Goal: Navigation & Orientation: Find specific page/section

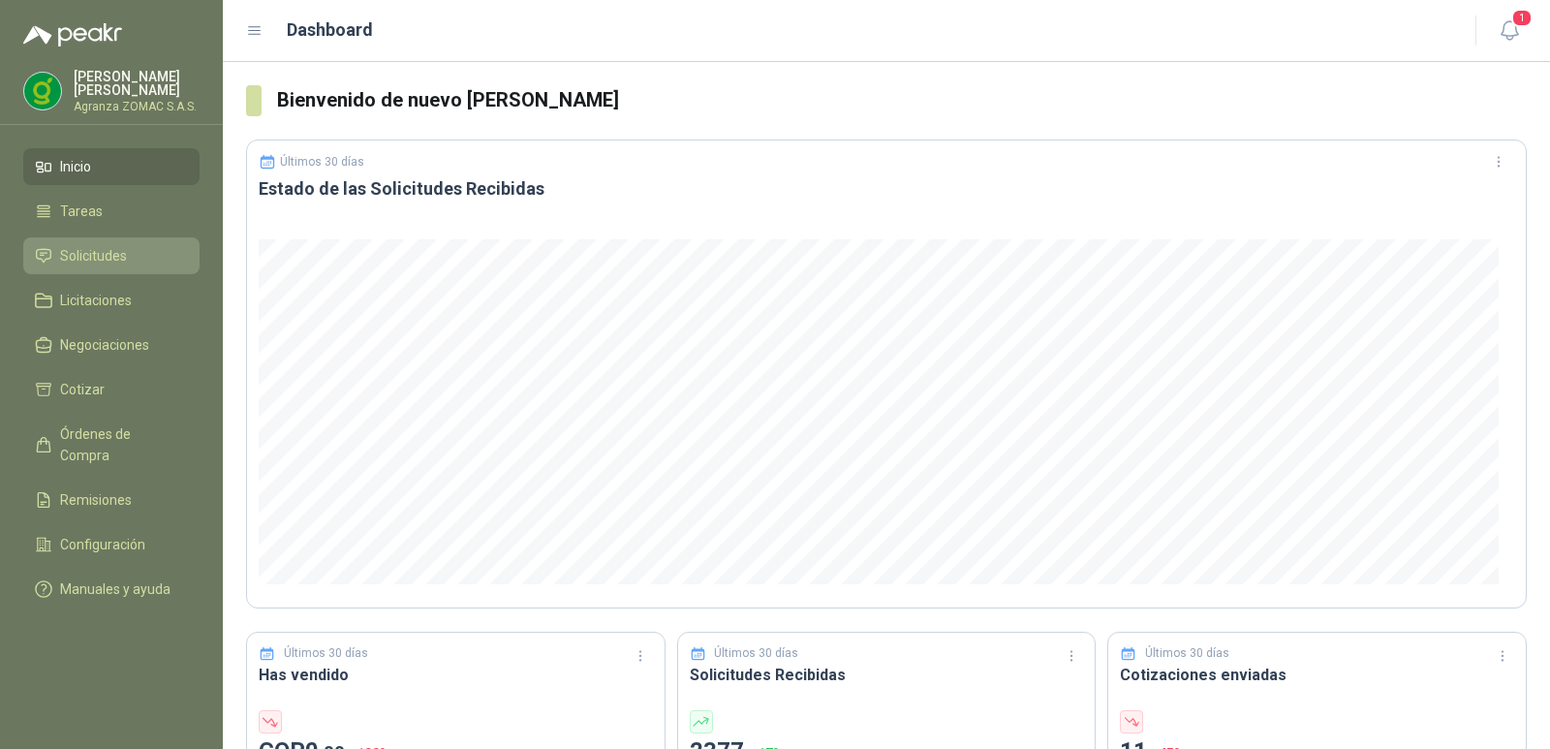
click at [117, 256] on span "Solicitudes" at bounding box center [93, 255] width 67 height 21
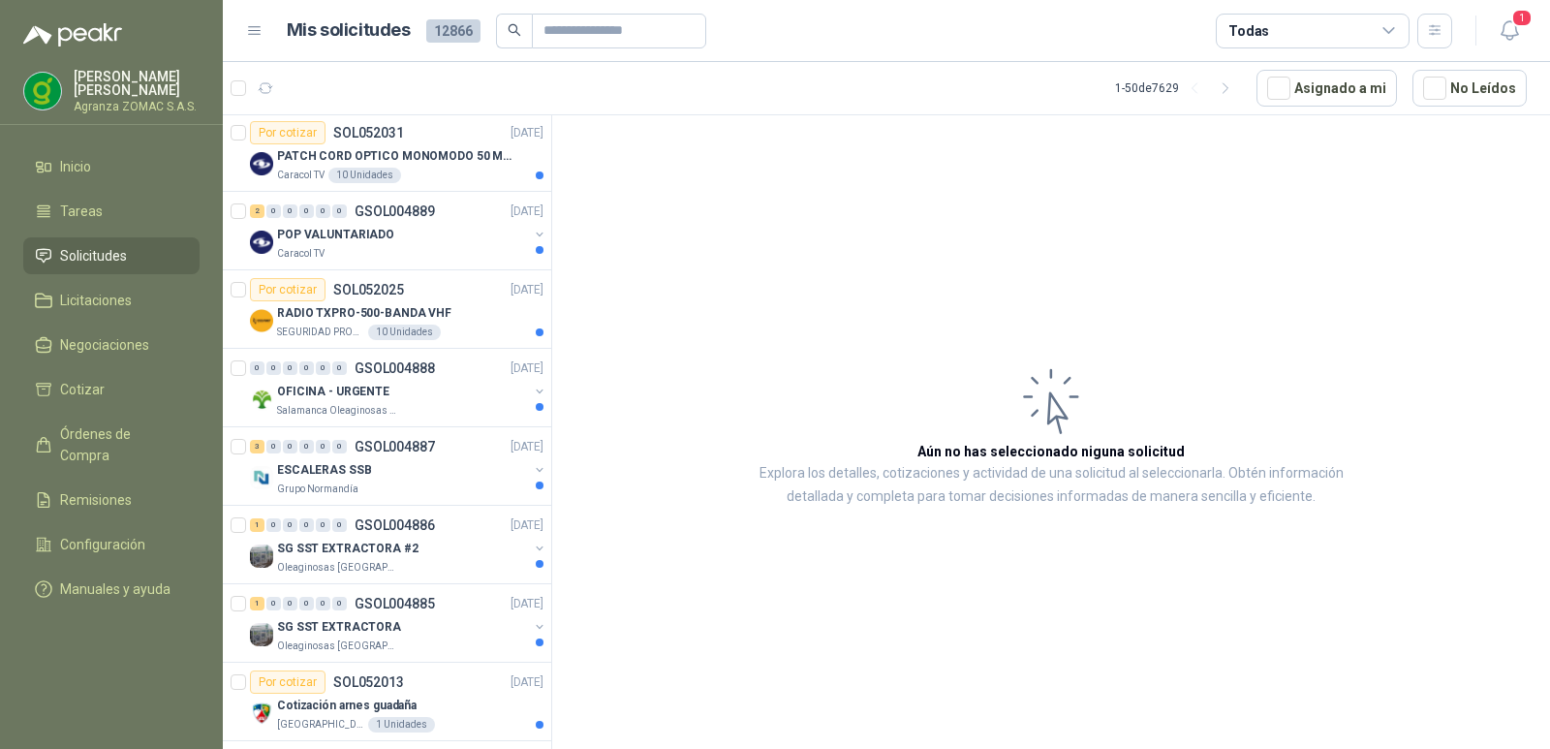
scroll to position [601, 0]
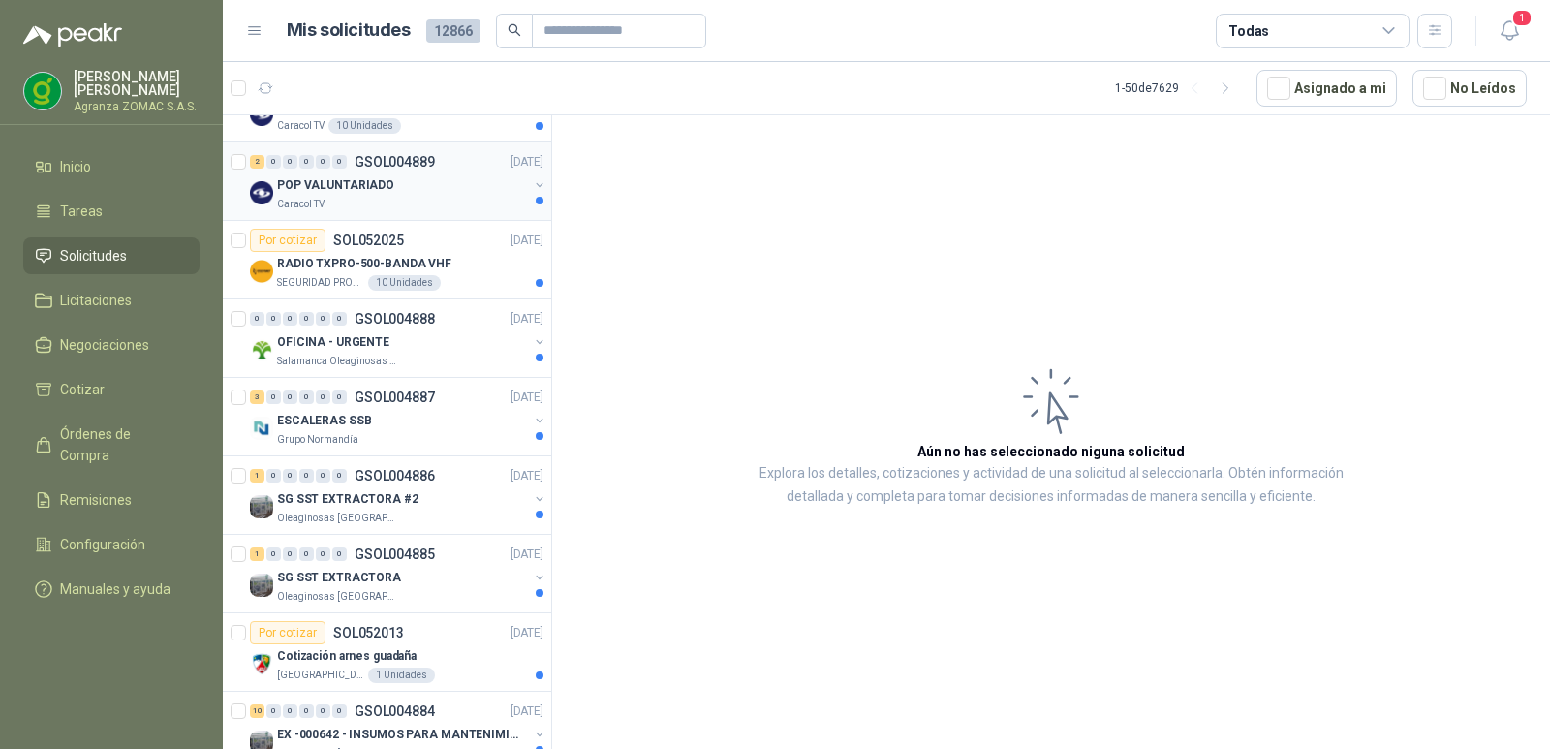
click at [440, 204] on div "Caracol TV" at bounding box center [402, 205] width 251 height 16
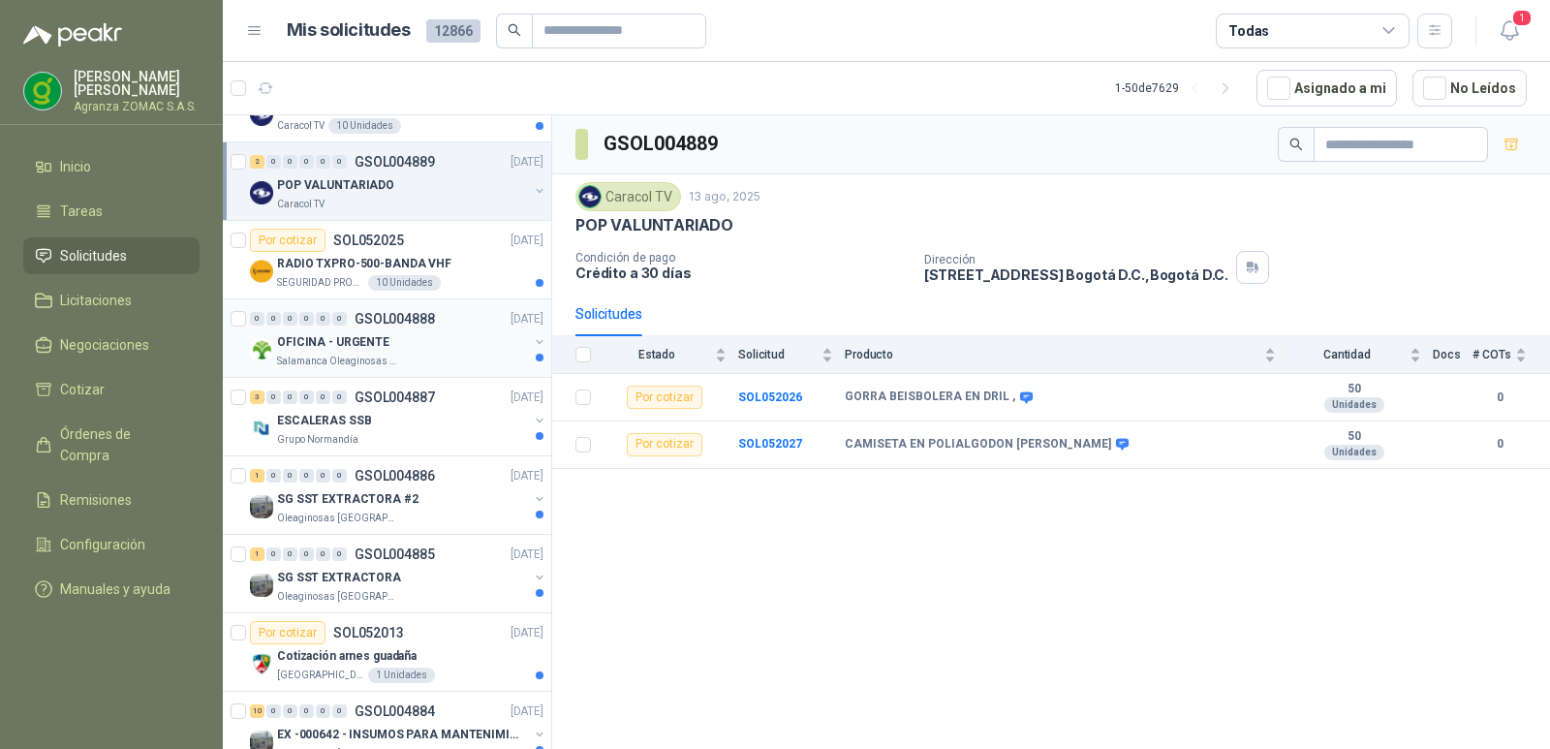
click at [464, 343] on div "OFICINA - URGENTE" at bounding box center [402, 341] width 251 height 23
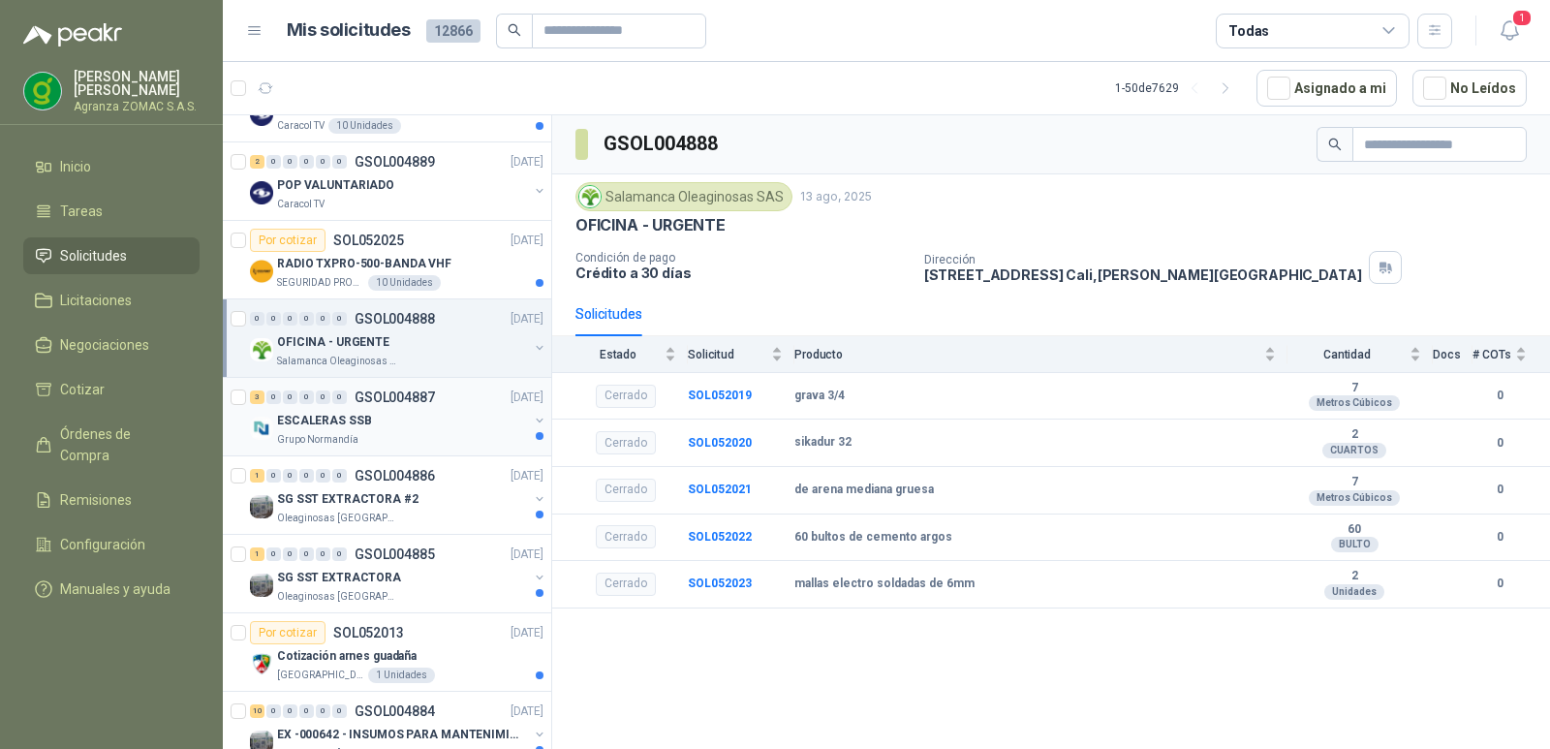
click at [474, 428] on div "ESCALERAS SSB" at bounding box center [402, 420] width 251 height 23
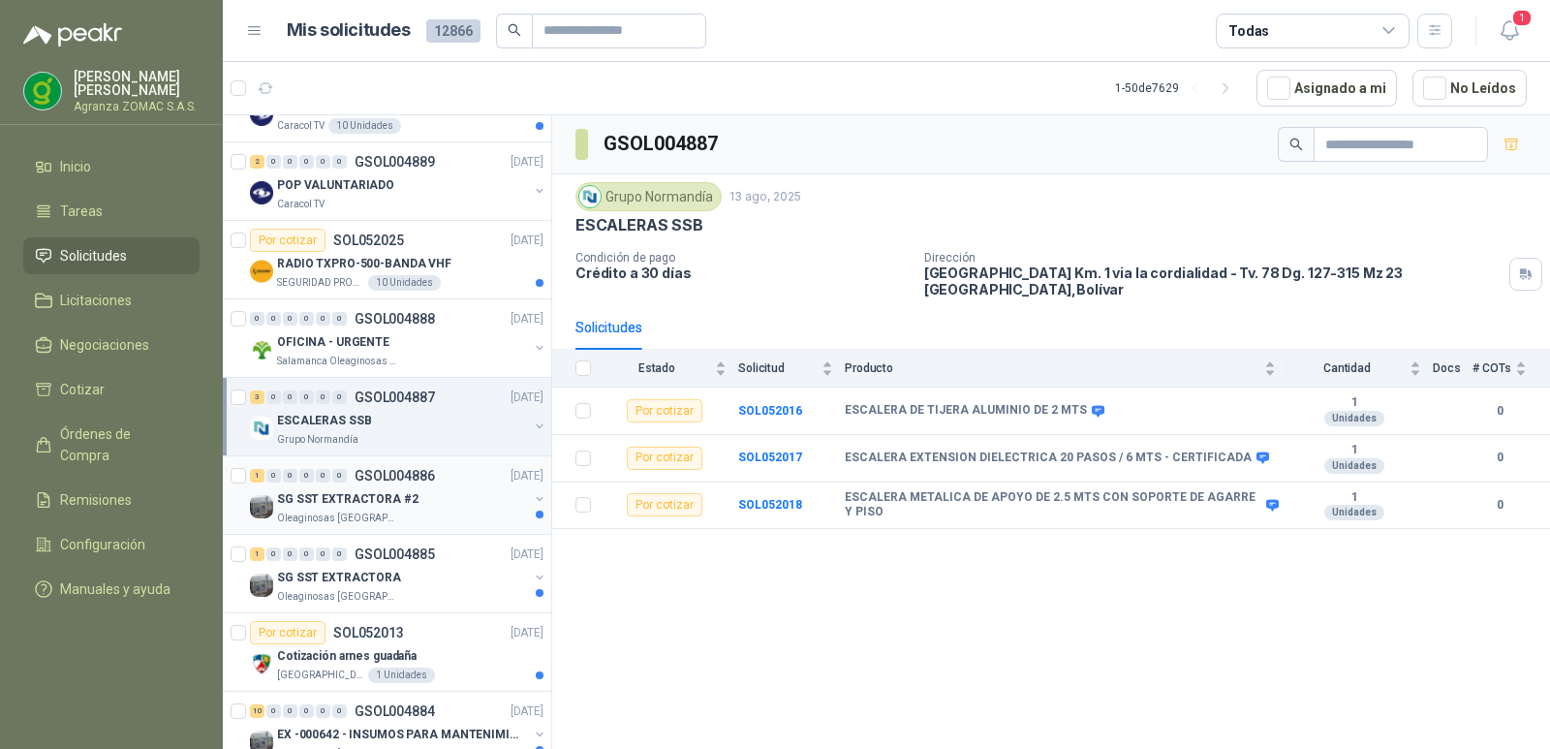
click at [454, 503] on div "SG SST EXTRACTORA #2" at bounding box center [402, 498] width 251 height 23
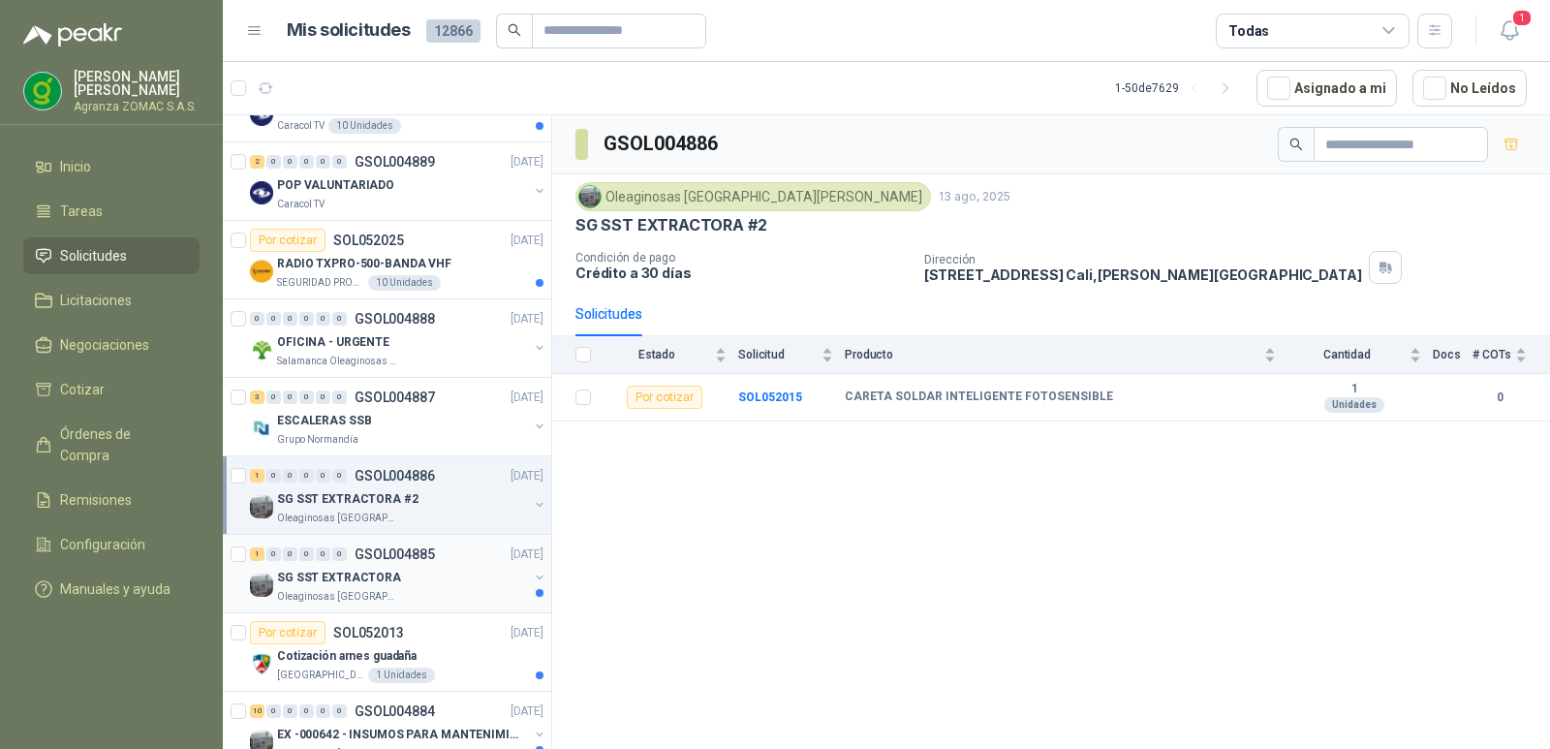
click at [419, 594] on div "Oleaginosas [GEOGRAPHIC_DATA][PERSON_NAME]" at bounding box center [402, 597] width 251 height 16
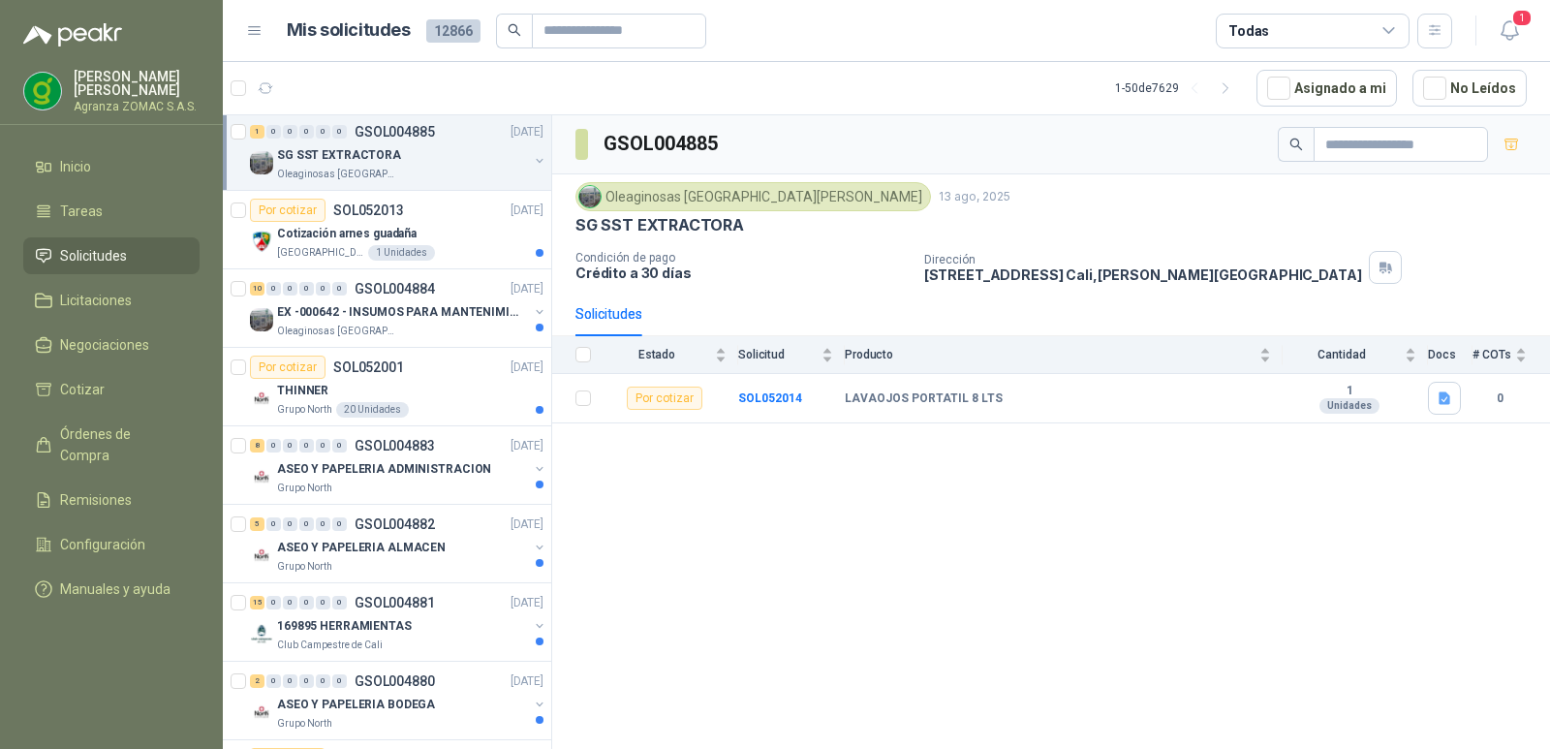
scroll to position [1085, 0]
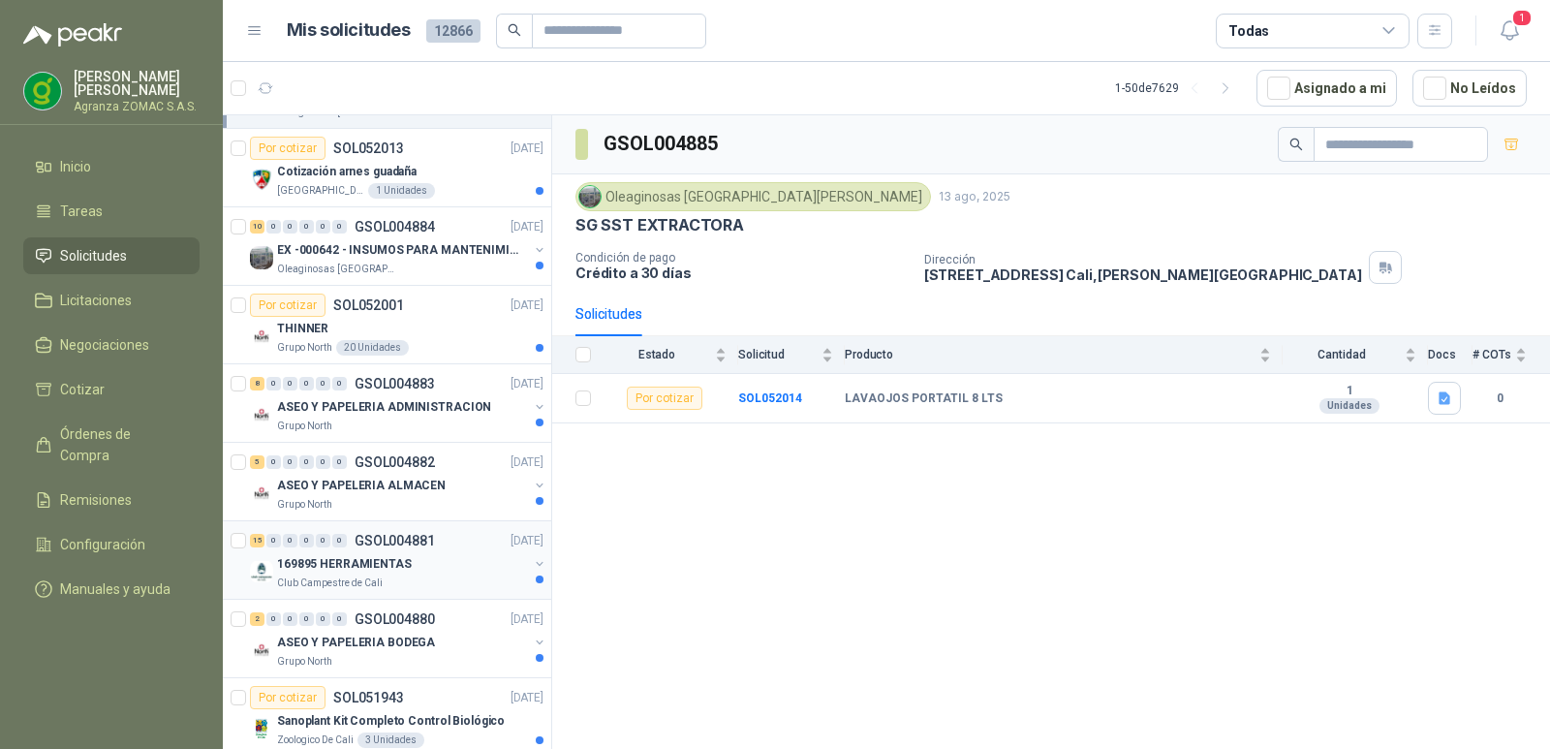
click at [483, 568] on div "169895 HERRAMIENTAS" at bounding box center [402, 563] width 251 height 23
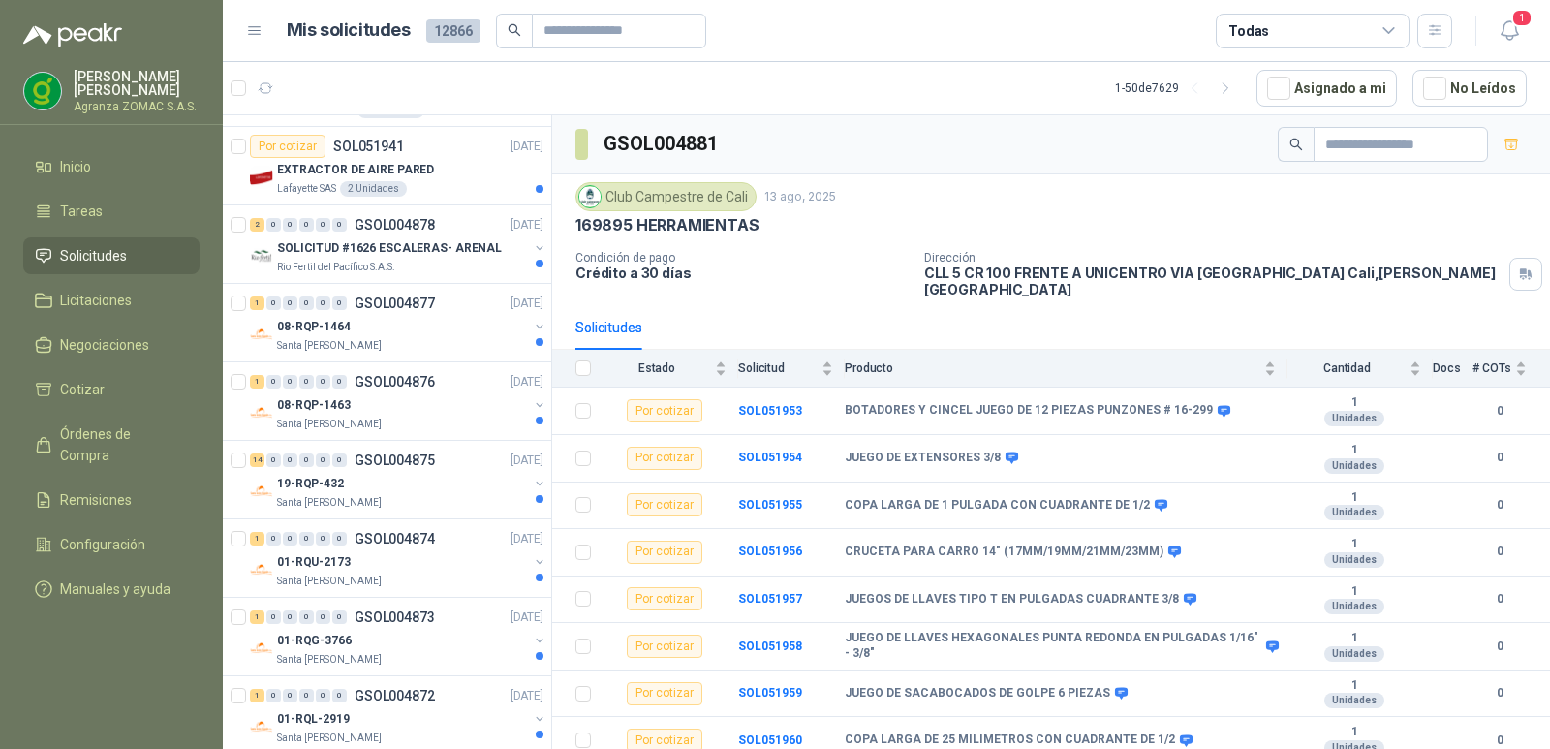
scroll to position [1733, 0]
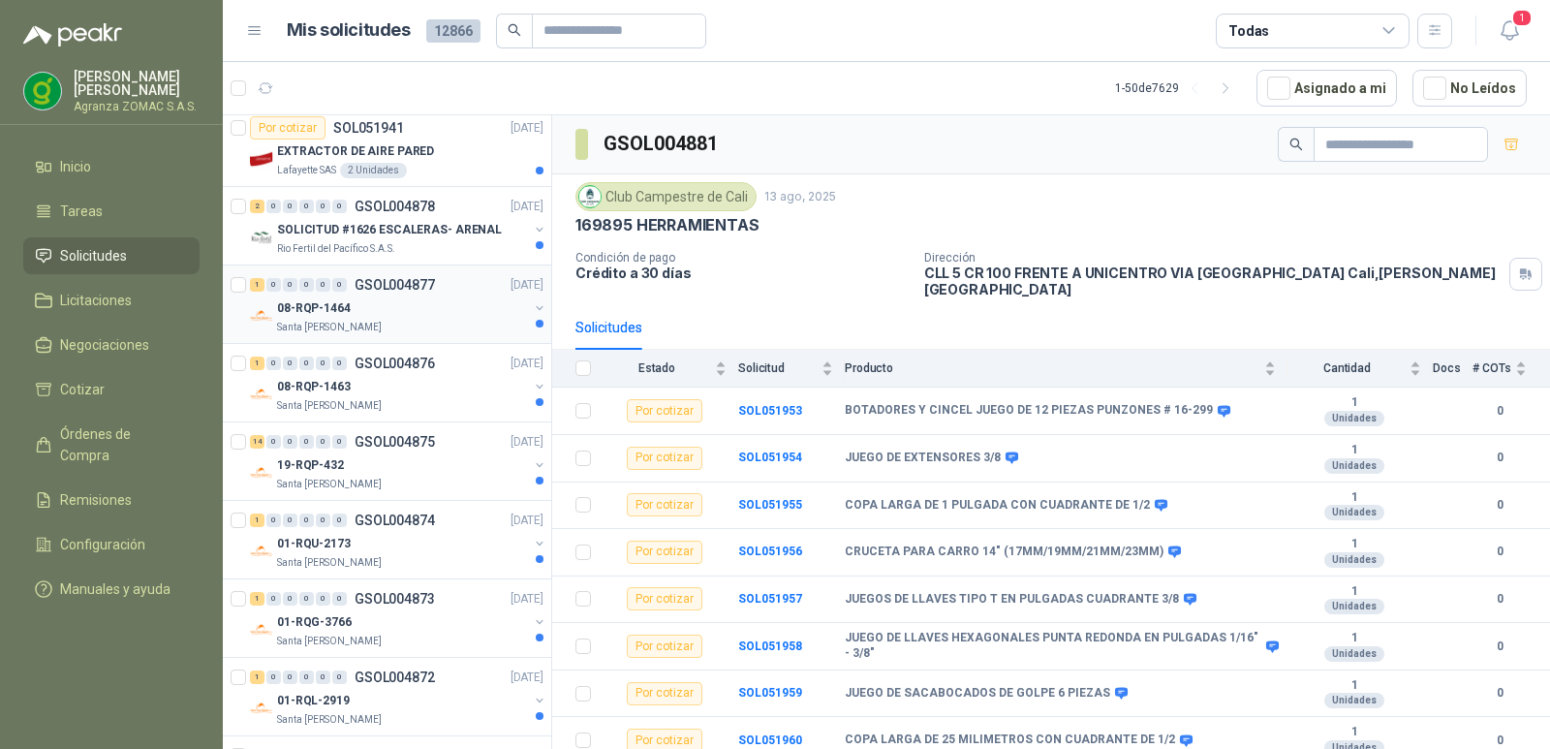
click at [437, 317] on div "08-RQP-1464" at bounding box center [402, 307] width 251 height 23
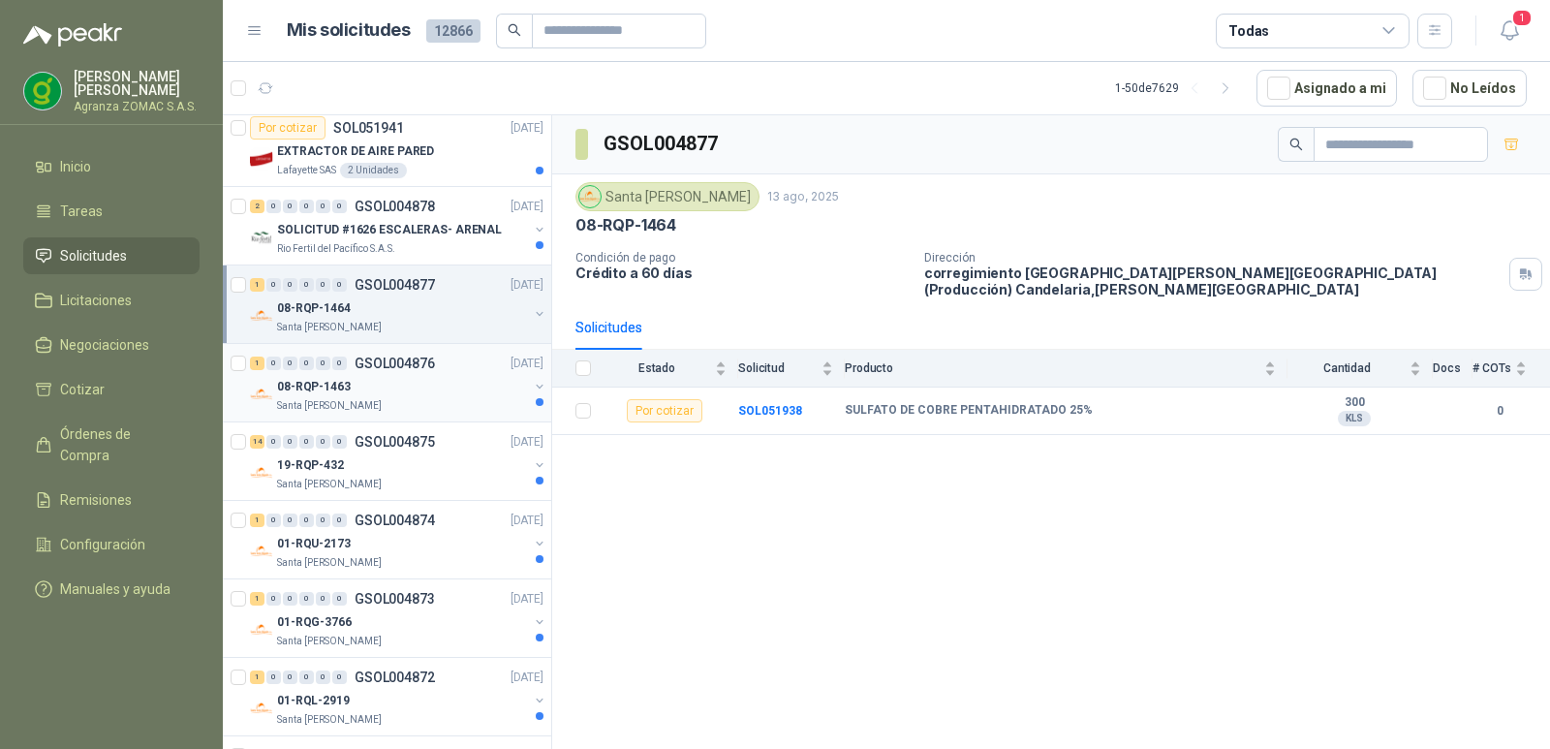
click at [447, 388] on div "08-RQP-1463" at bounding box center [402, 386] width 251 height 23
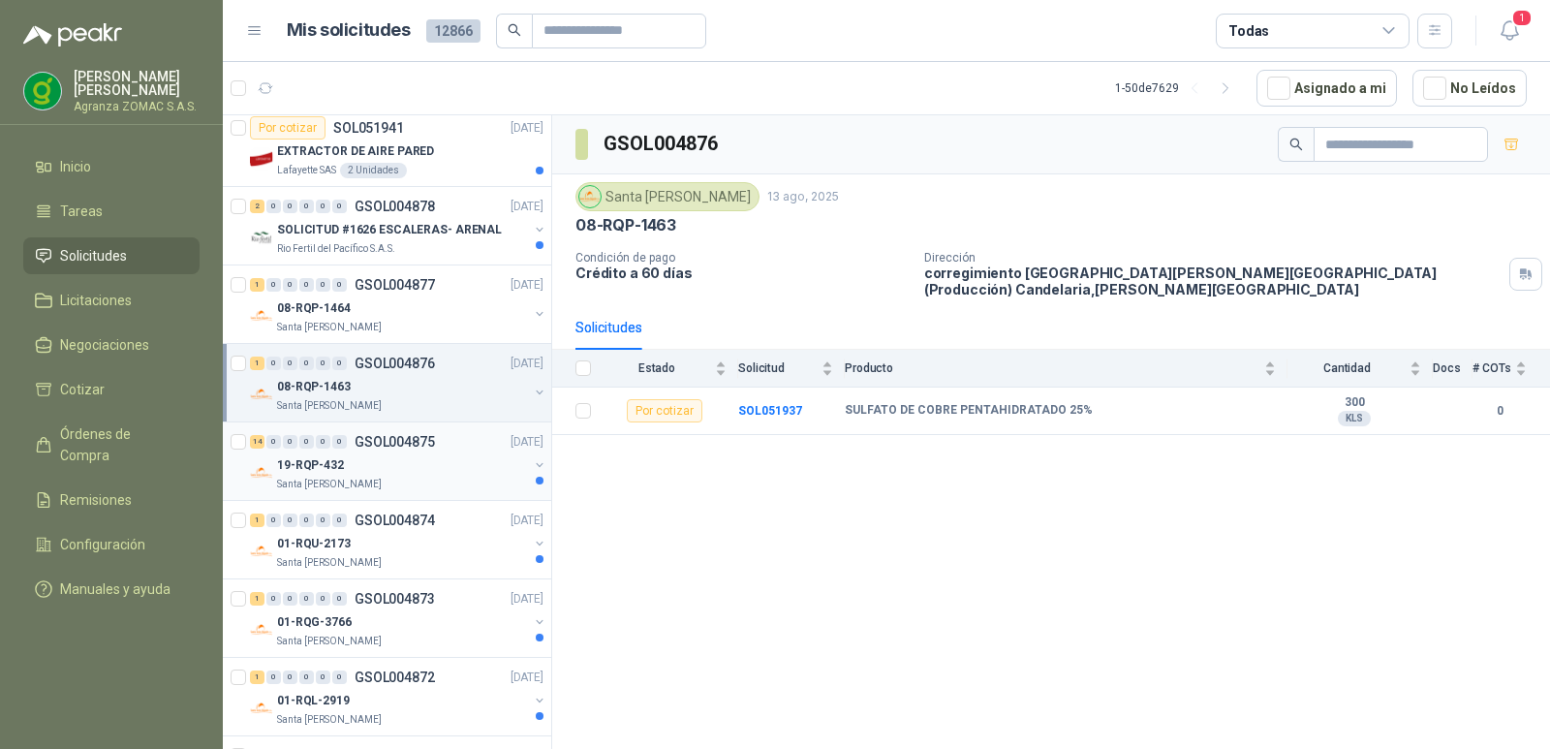
click at [426, 460] on div "19-RQP-432" at bounding box center [402, 464] width 251 height 23
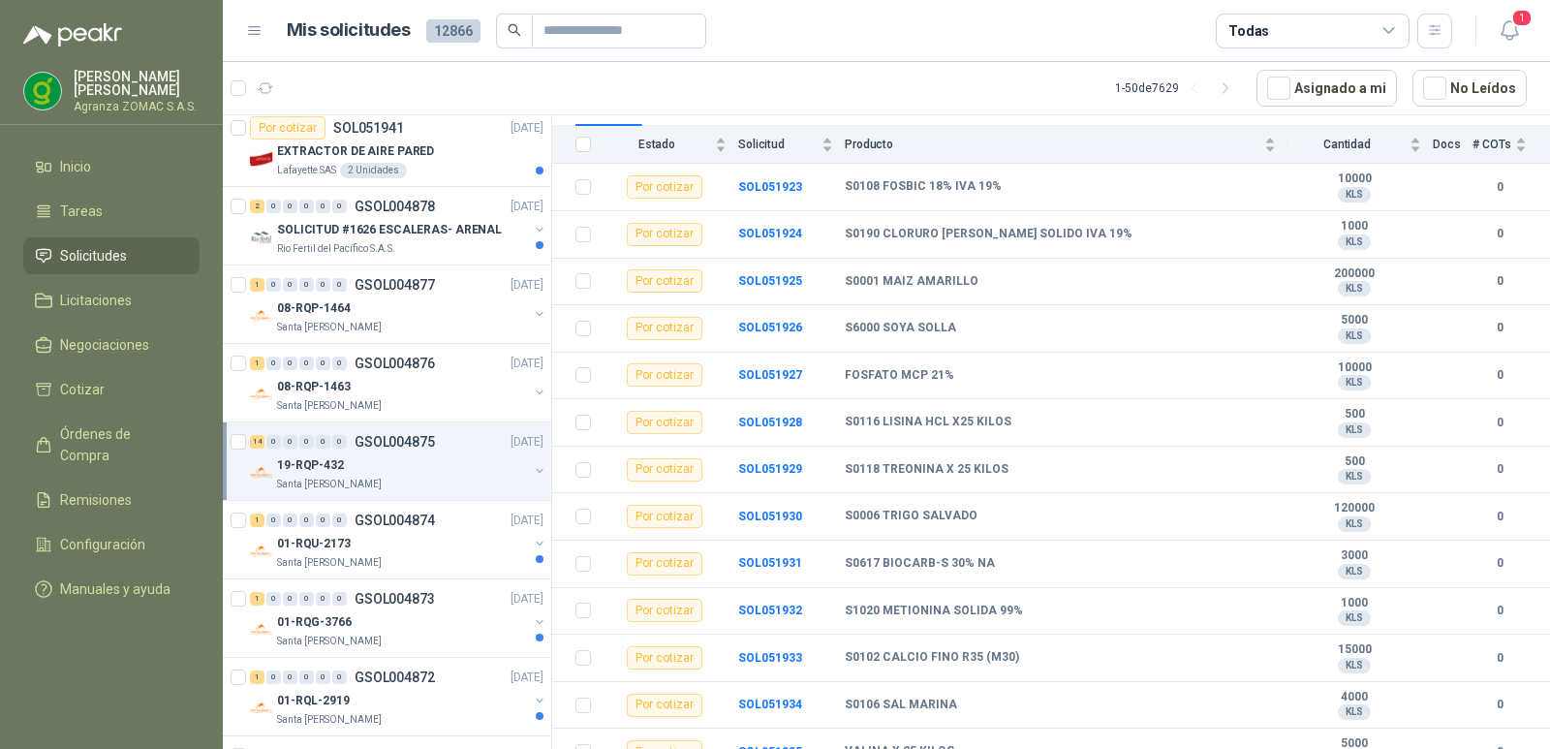
scroll to position [319, 0]
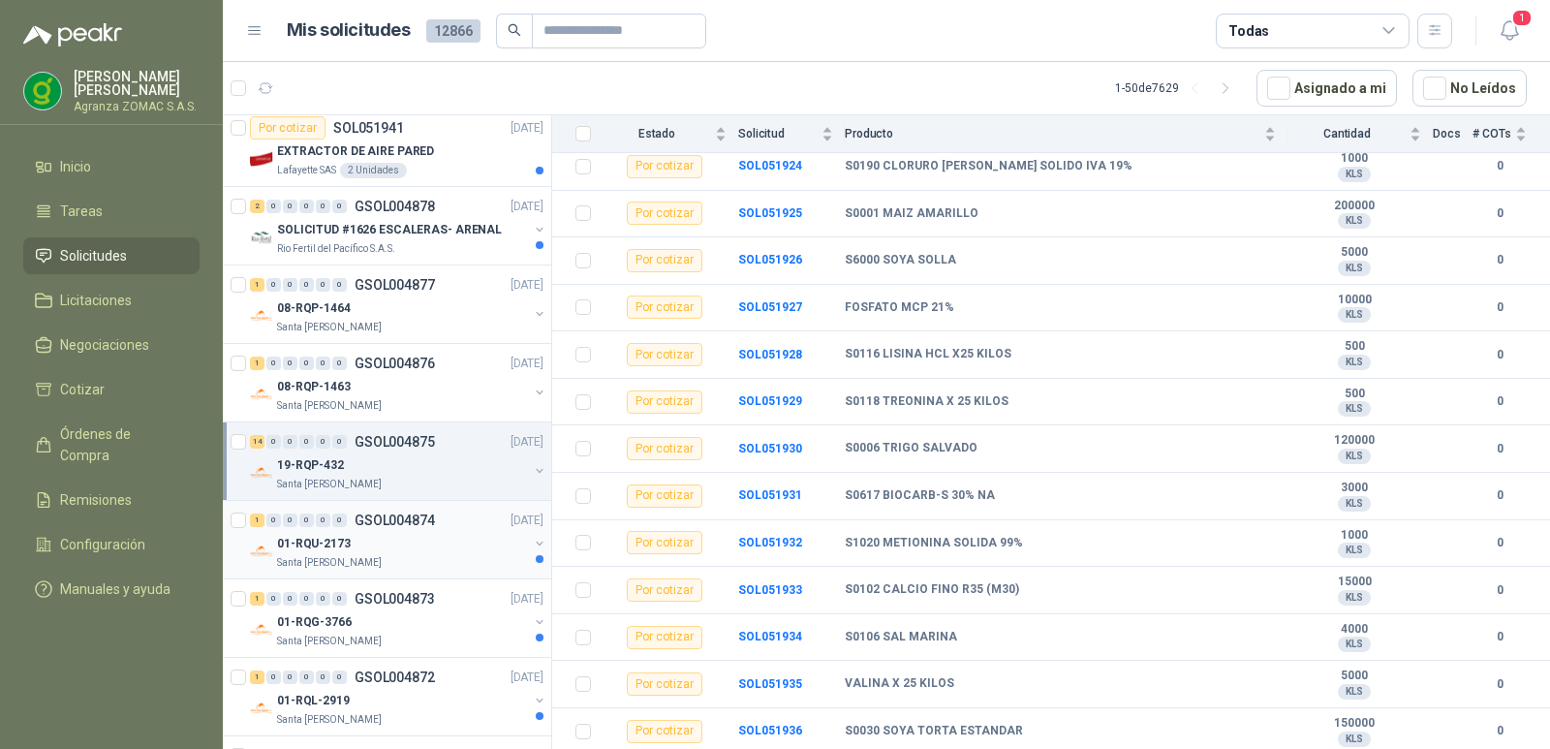
click at [492, 540] on div "01-RQU-2173" at bounding box center [402, 543] width 251 height 23
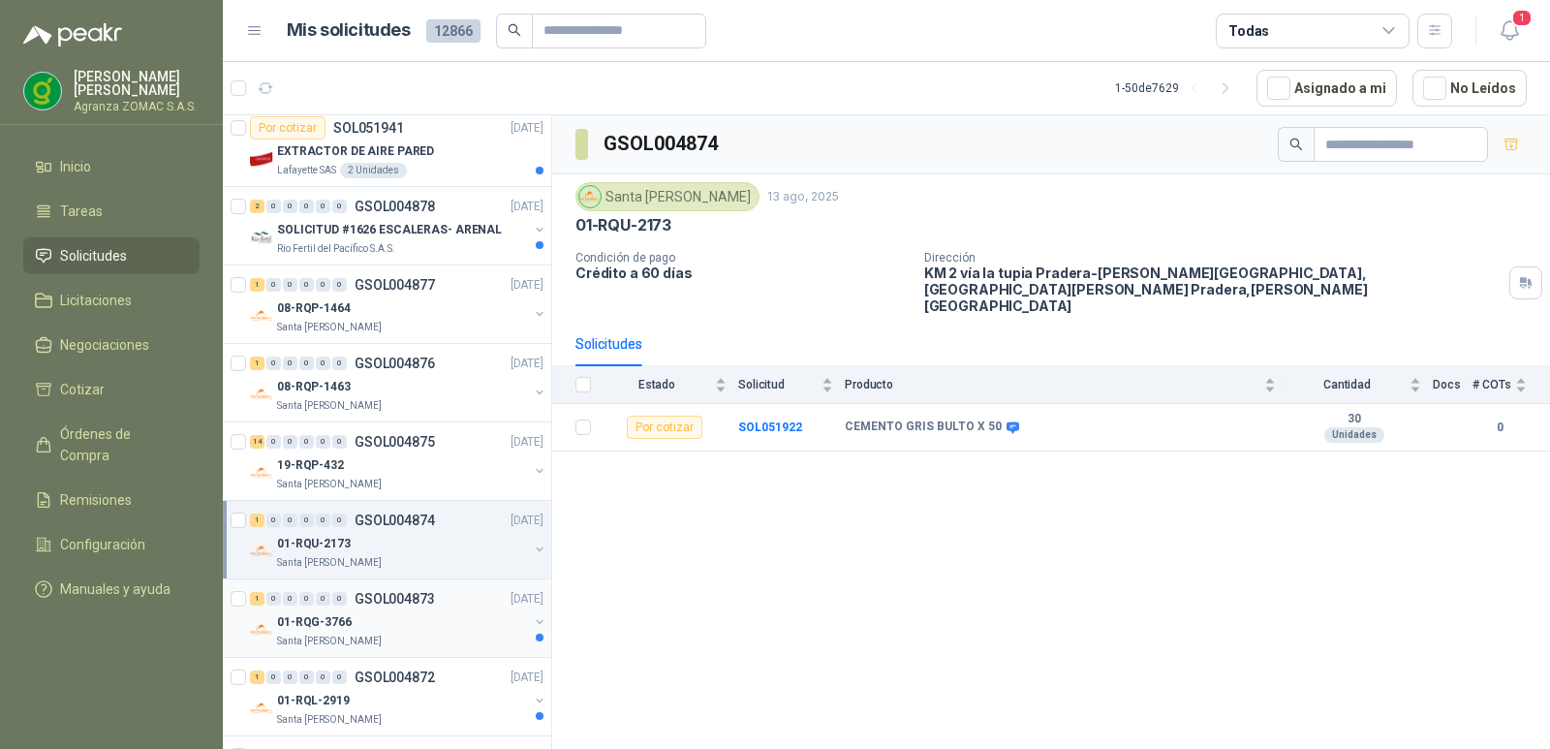
click at [456, 616] on div "01-RQG-3766" at bounding box center [402, 621] width 251 height 23
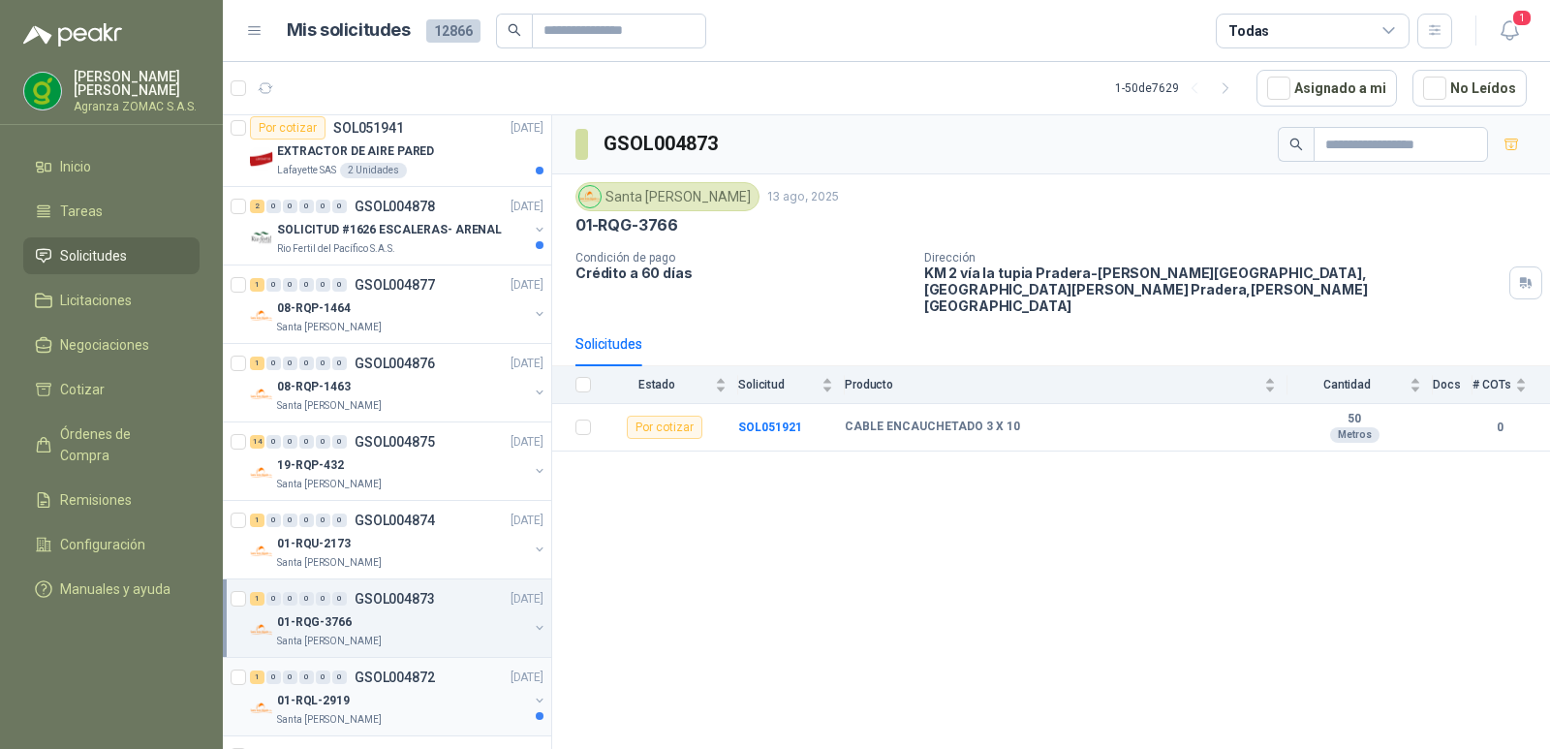
click at [443, 696] on div "01-RQL-2919" at bounding box center [402, 700] width 251 height 23
click at [447, 627] on div "01-RQG-3766" at bounding box center [402, 621] width 251 height 23
click at [783, 420] on b "SOL051921" at bounding box center [770, 427] width 64 height 14
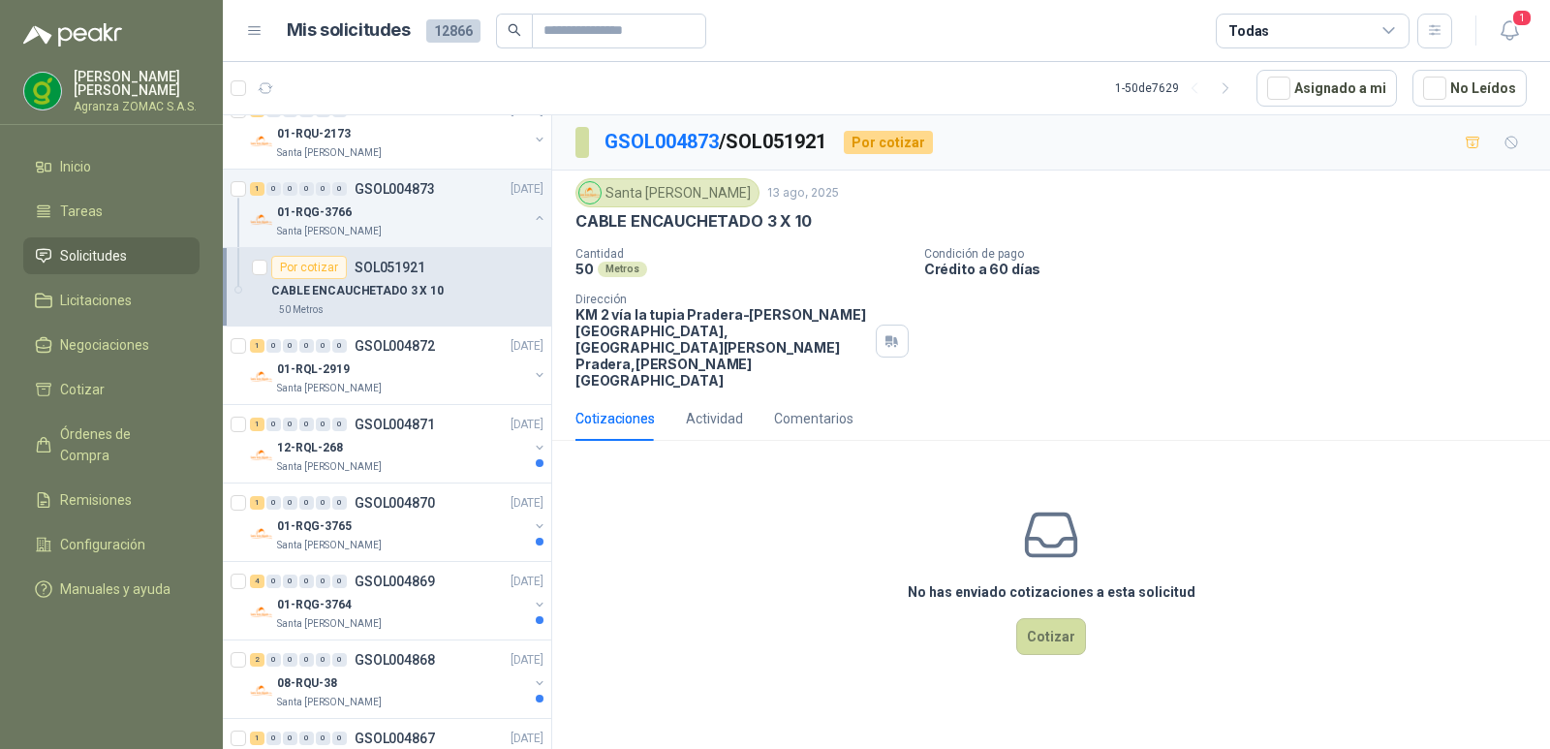
scroll to position [2205, 0]
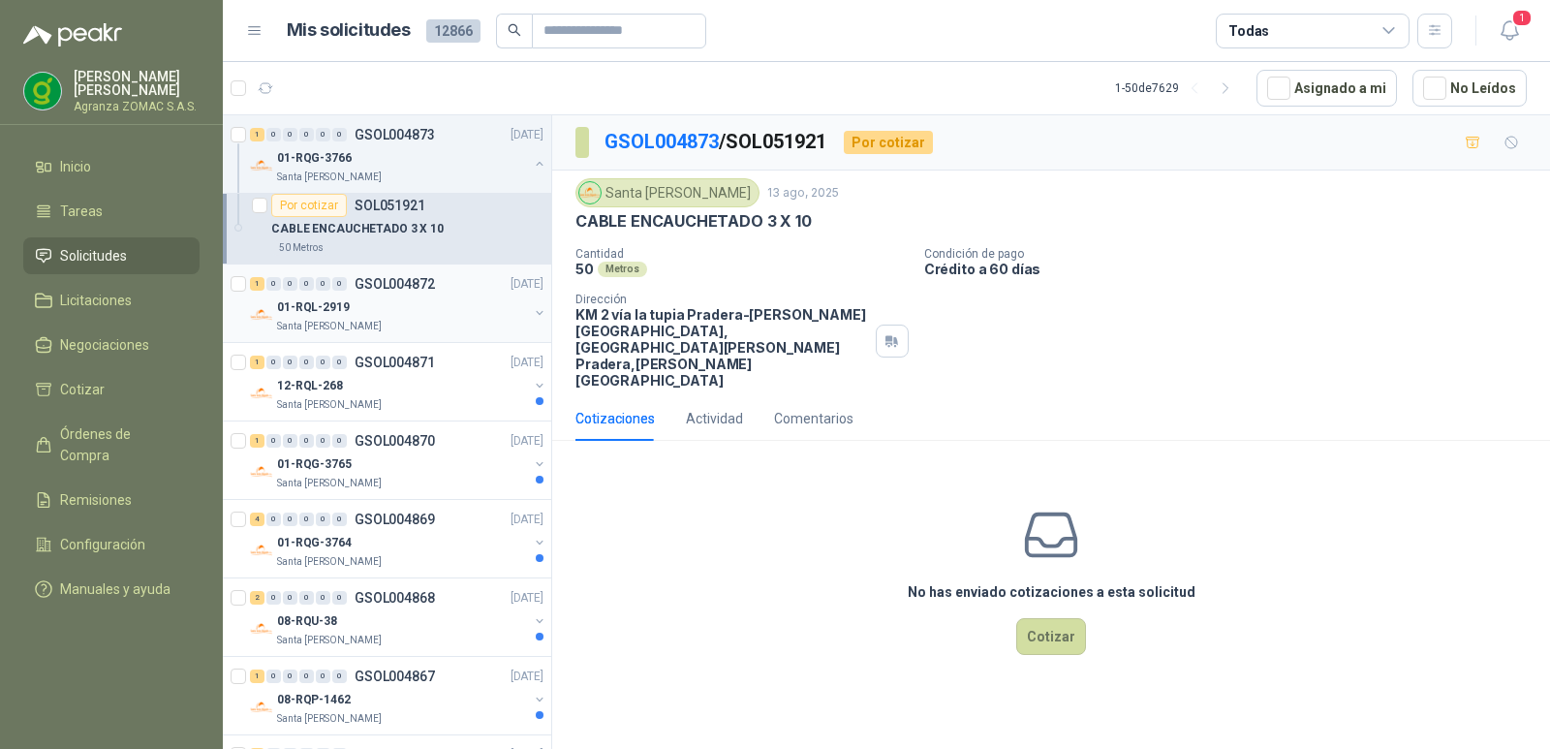
click at [458, 293] on div "1 0 0 0 0 0 GSOL004872 [DATE]" at bounding box center [398, 283] width 297 height 23
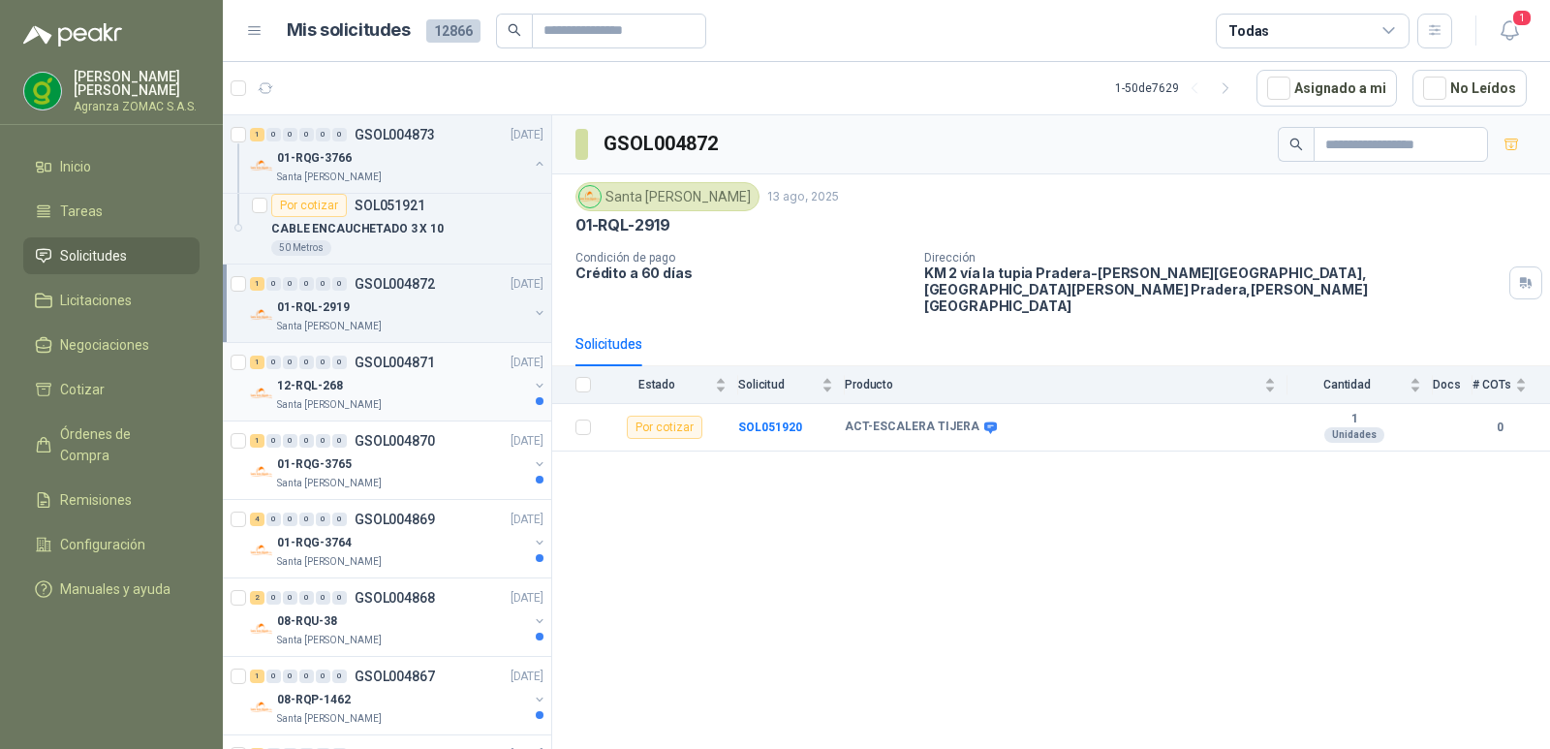
click at [450, 389] on div "12-RQL-268" at bounding box center [402, 385] width 251 height 23
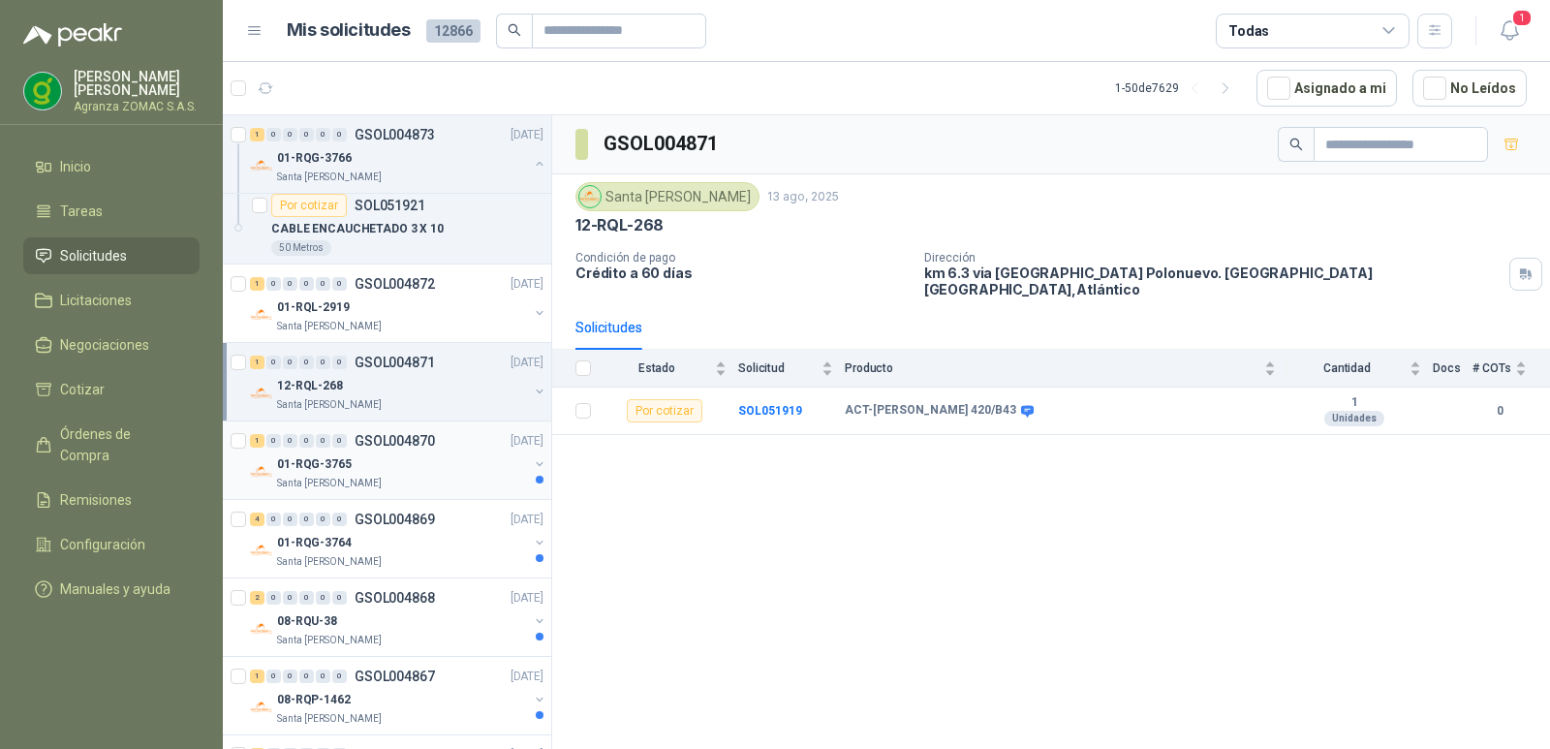
click at [448, 472] on div "01-RQG-3765" at bounding box center [402, 463] width 251 height 23
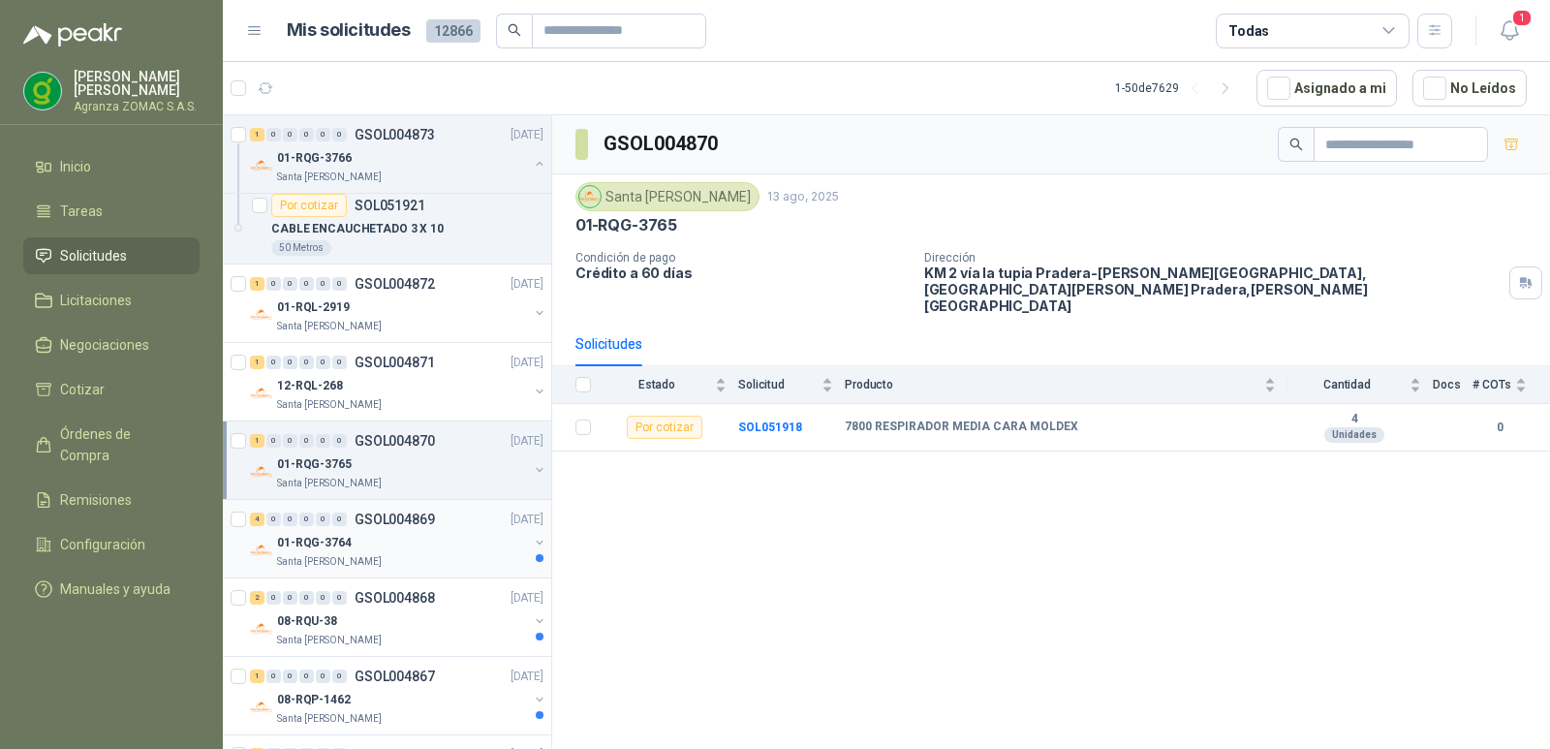
click at [444, 553] on div "01-RQG-3764" at bounding box center [402, 542] width 251 height 23
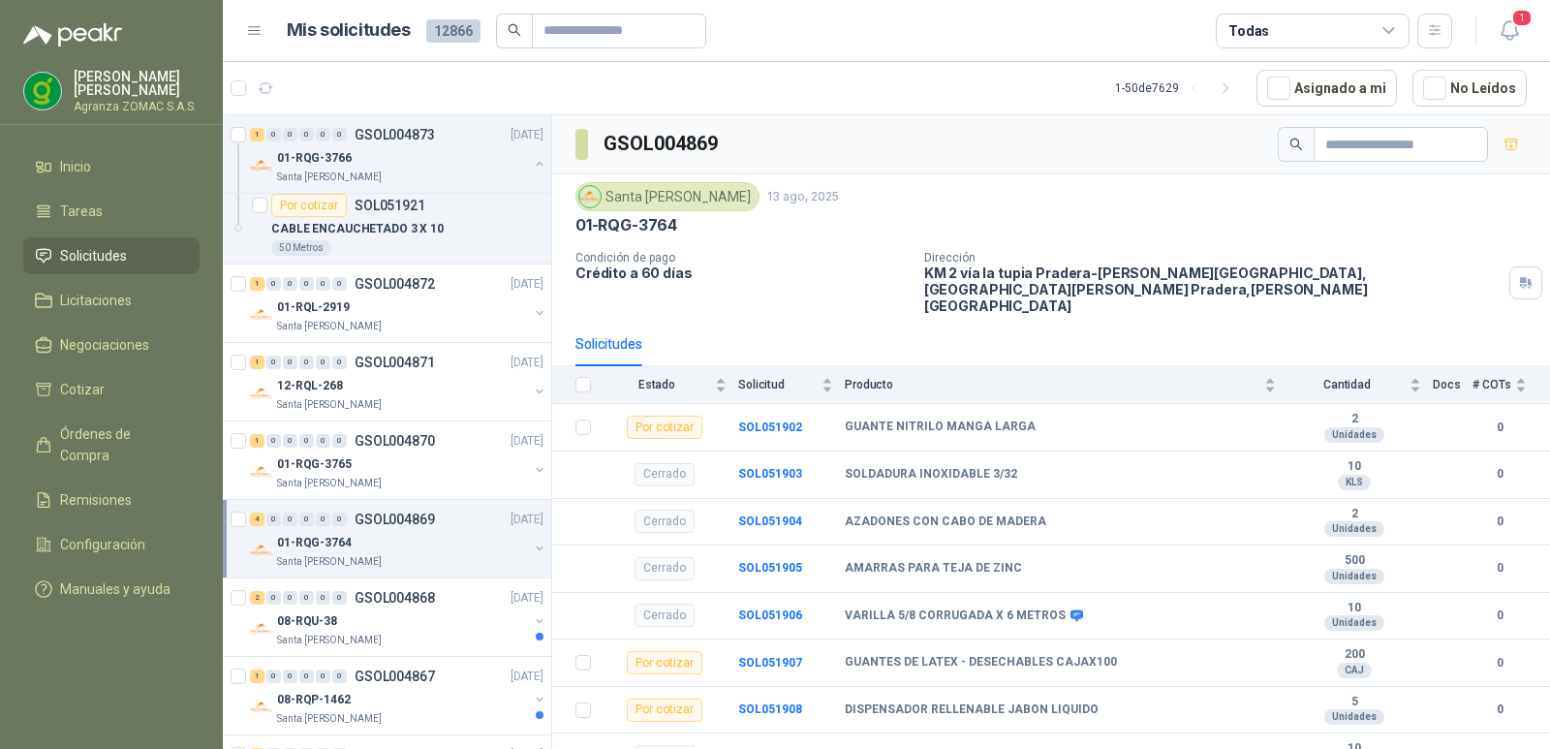
scroll to position [335, 0]
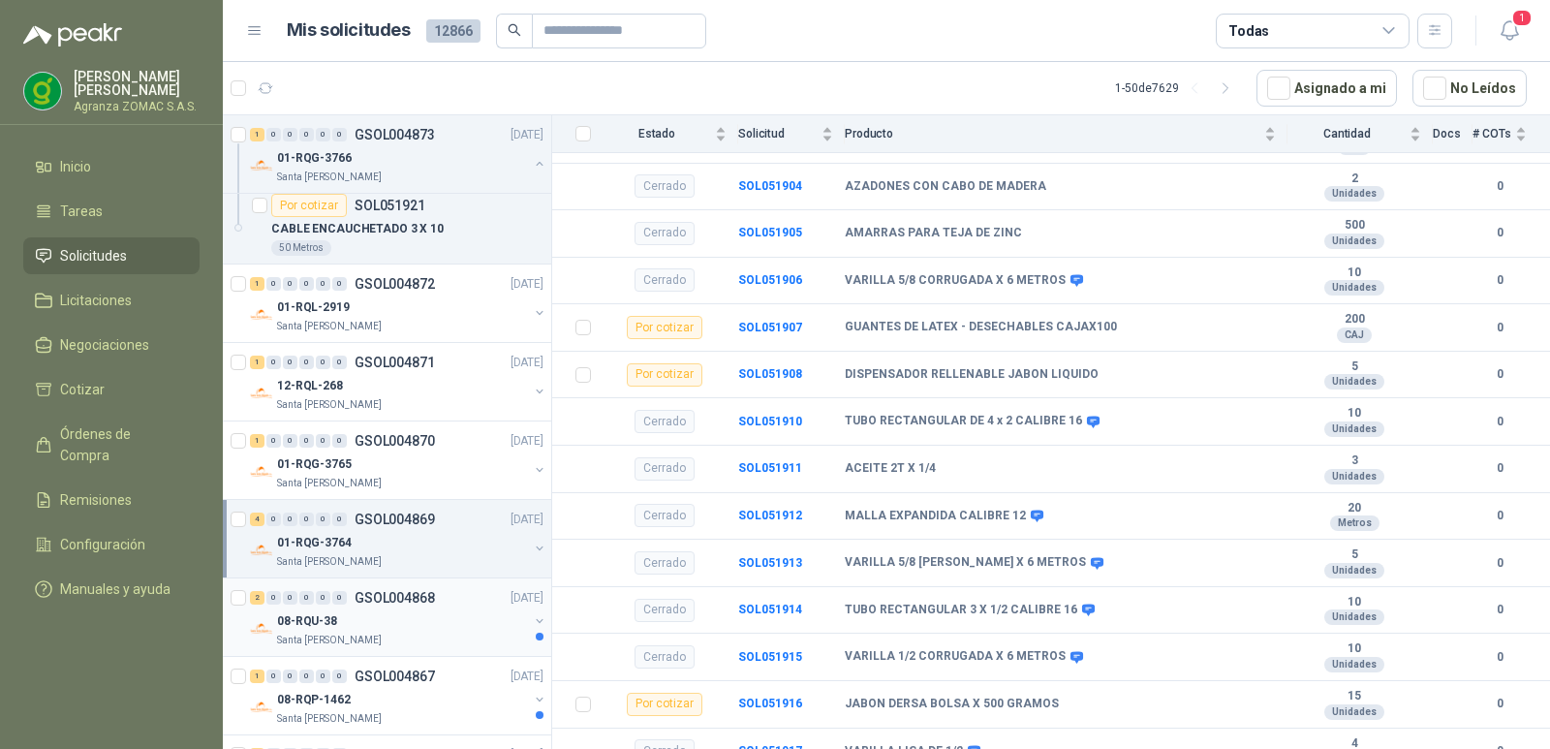
click at [441, 604] on div "2 0 0 0 0 0 GSOL004868 [DATE]" at bounding box center [398, 597] width 297 height 23
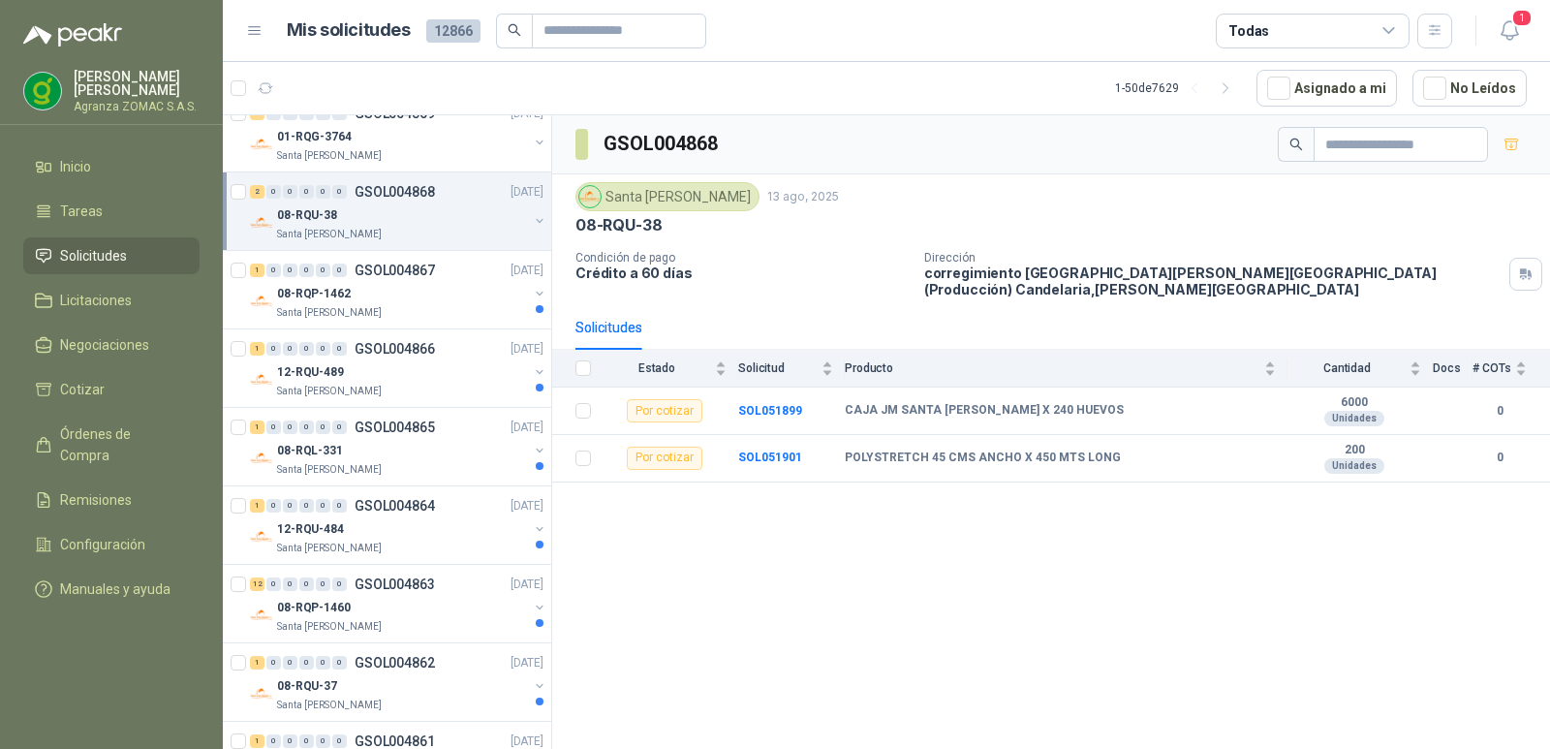
scroll to position [2618, 0]
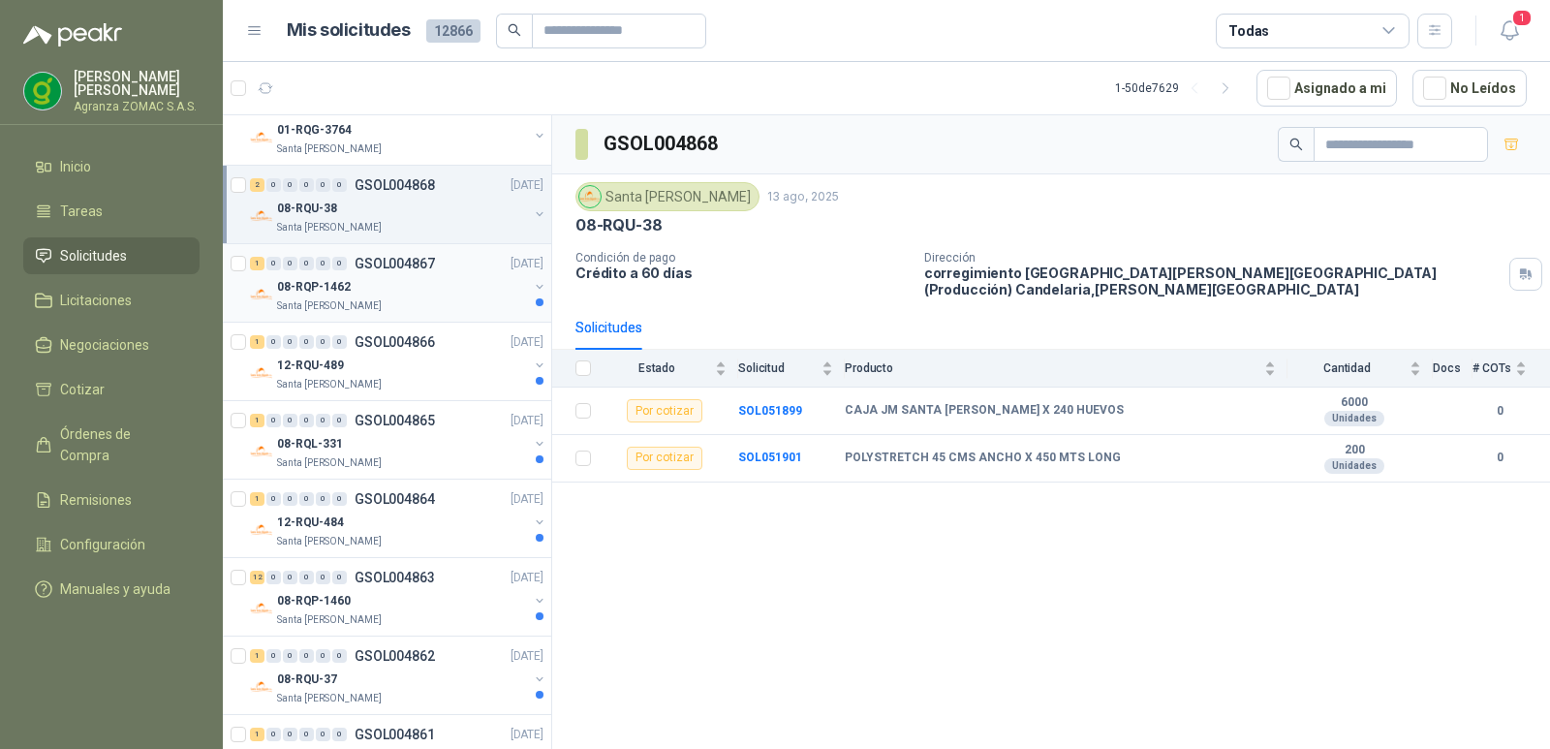
click at [443, 295] on div "08-RQP-1462" at bounding box center [402, 286] width 251 height 23
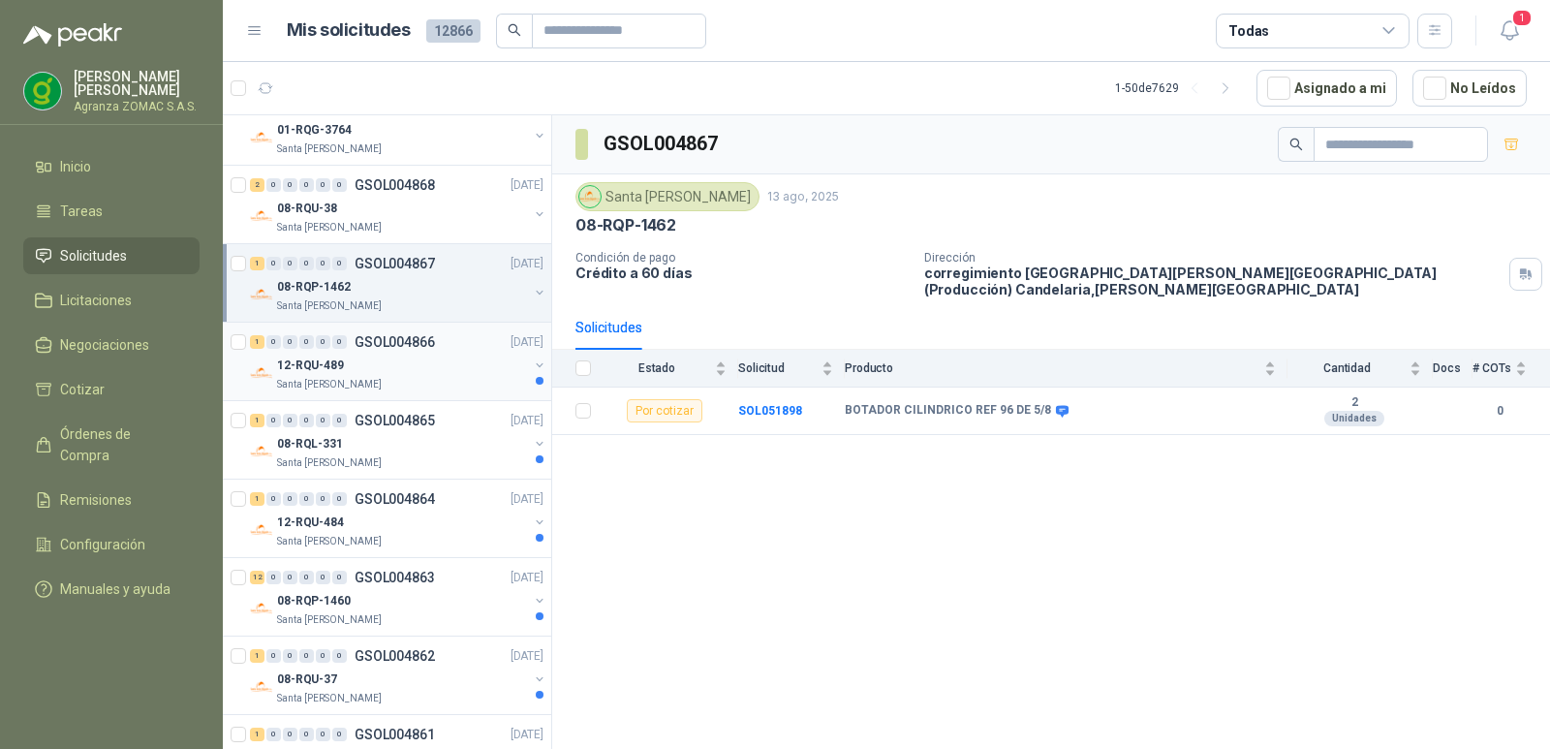
click at [433, 365] on div "12-RQU-489" at bounding box center [402, 365] width 251 height 23
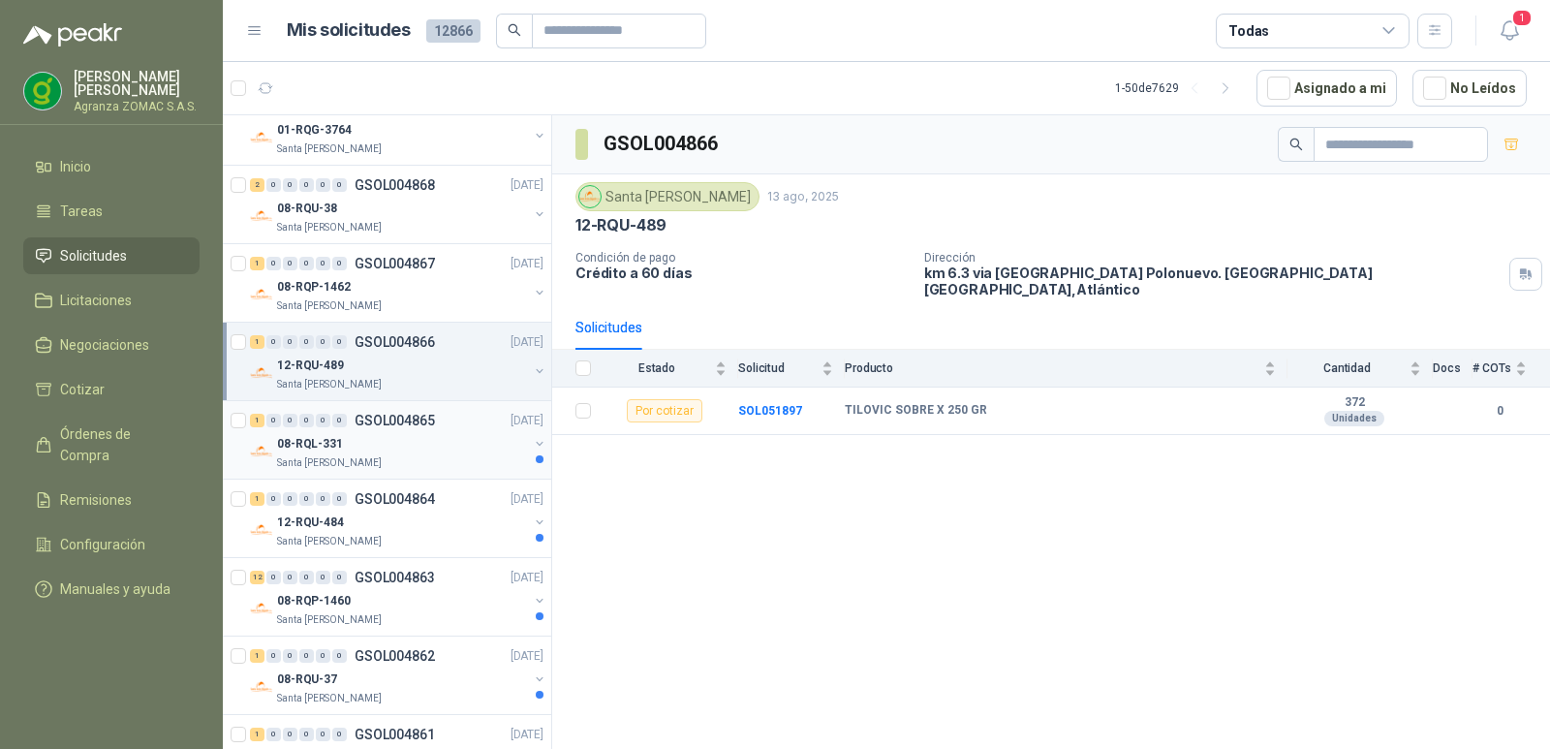
click at [433, 434] on div "08-RQL-331" at bounding box center [402, 443] width 251 height 23
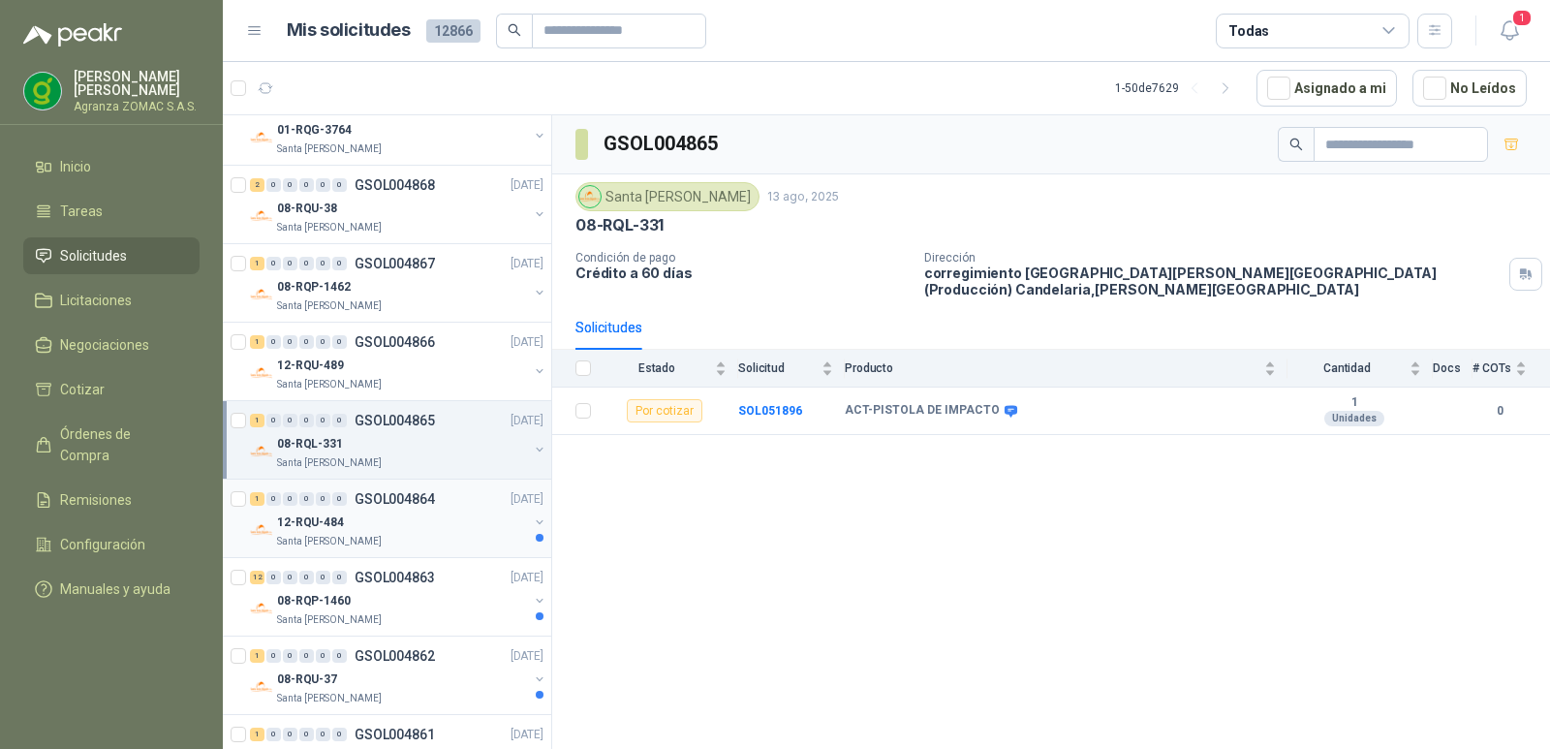
click at [434, 522] on div "12-RQU-484" at bounding box center [402, 522] width 251 height 23
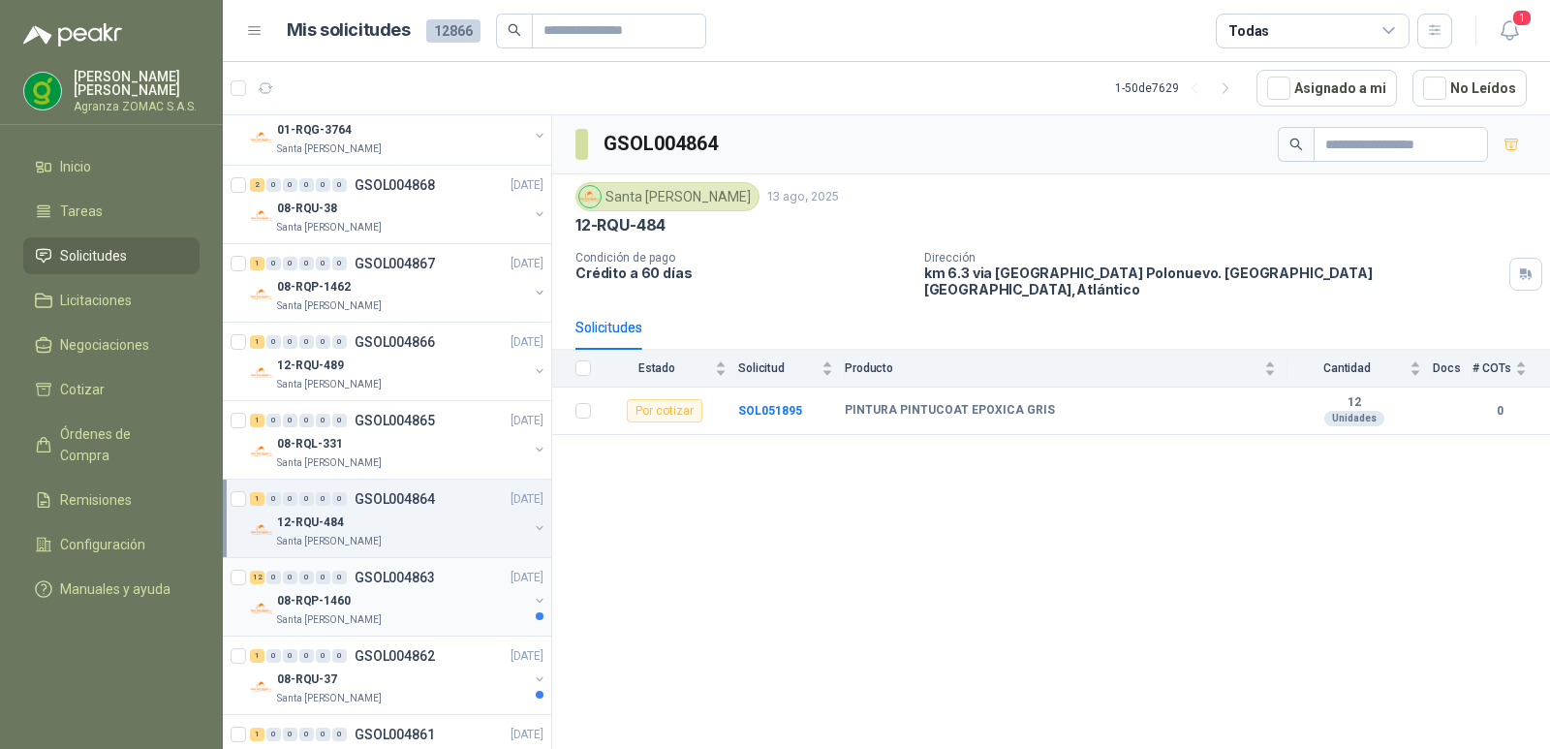
click at [439, 604] on div "08-RQP-1460" at bounding box center [402, 600] width 251 height 23
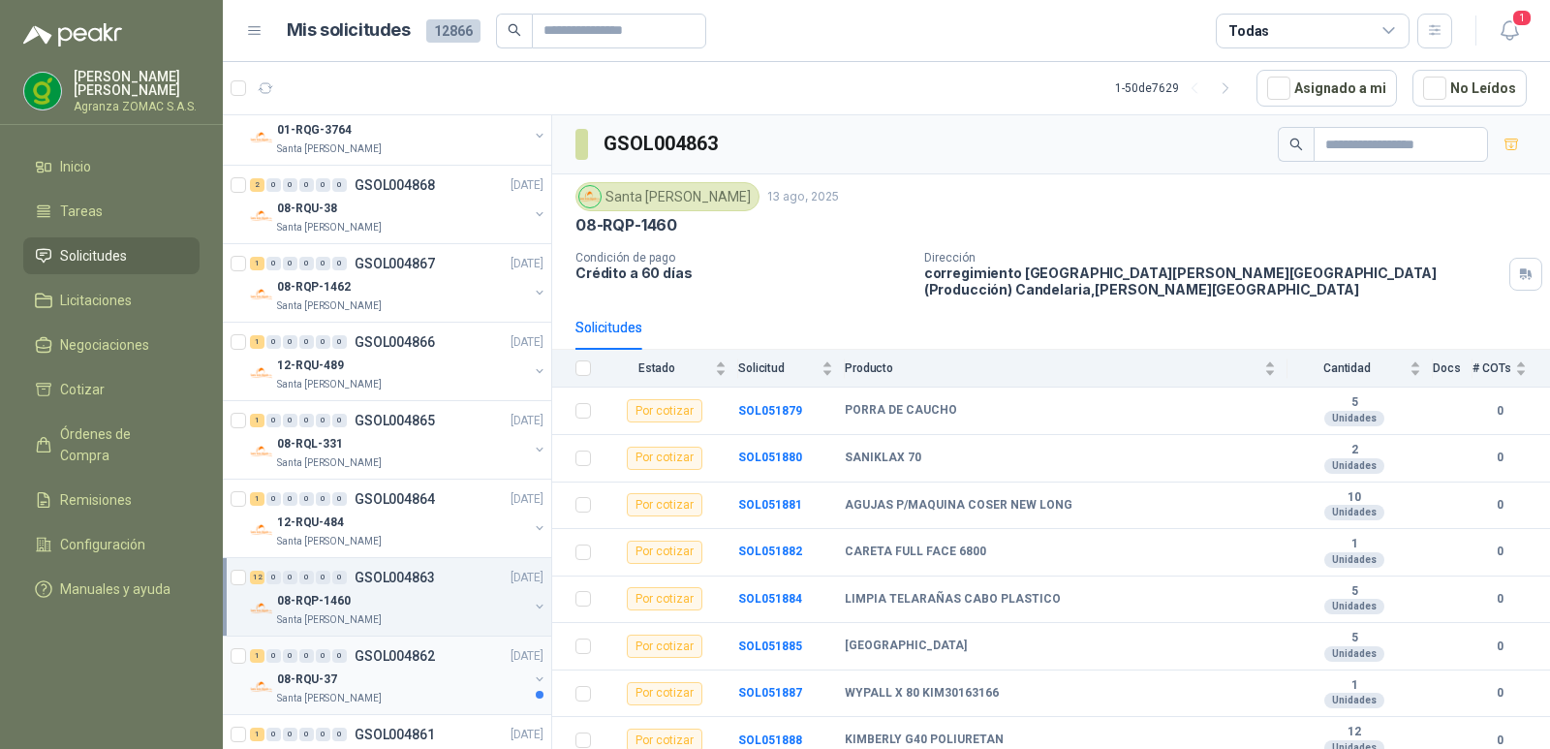
click at [444, 687] on div "08-RQU-37" at bounding box center [402, 679] width 251 height 23
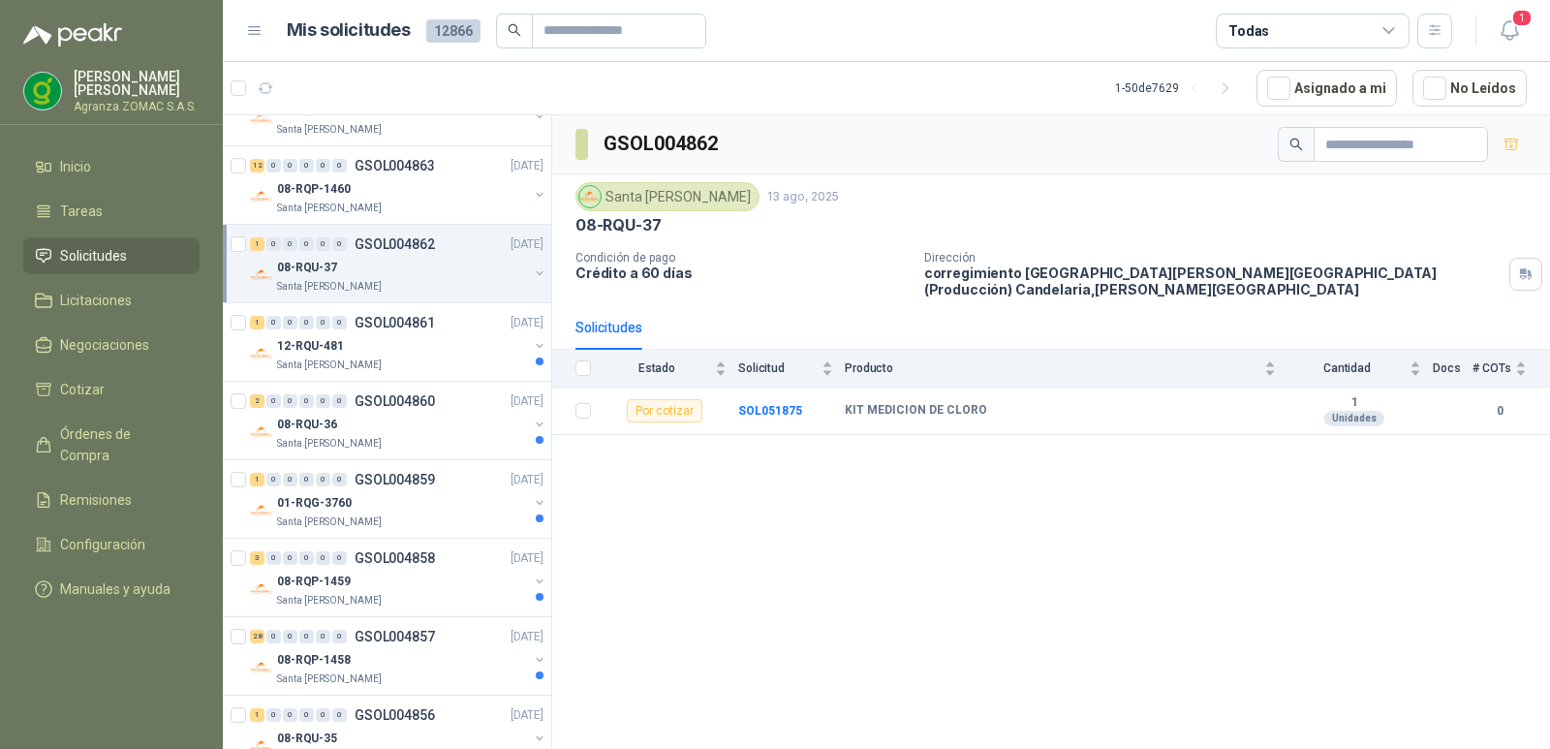
scroll to position [3079, 0]
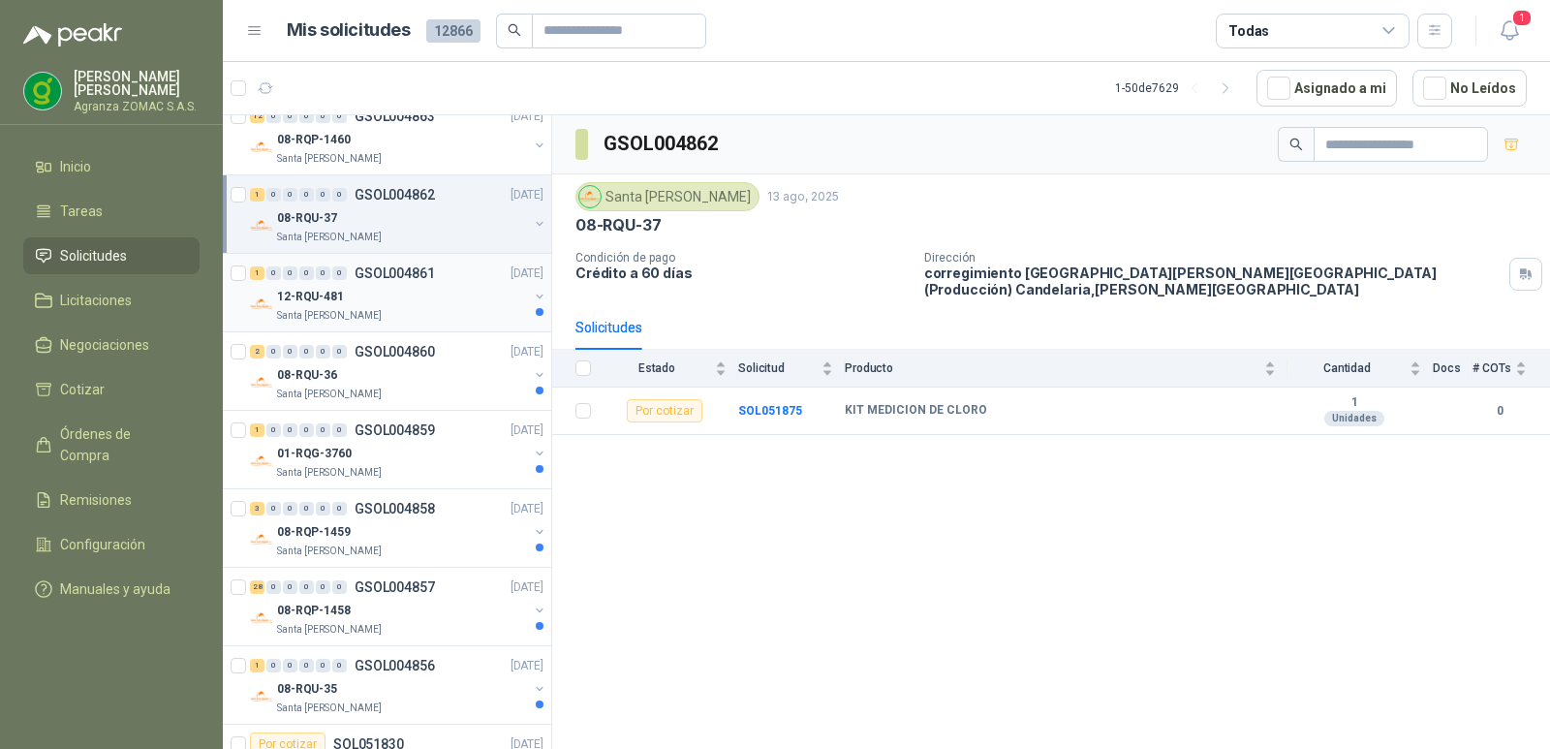
click at [420, 298] on div "12-RQU-481" at bounding box center [402, 296] width 251 height 23
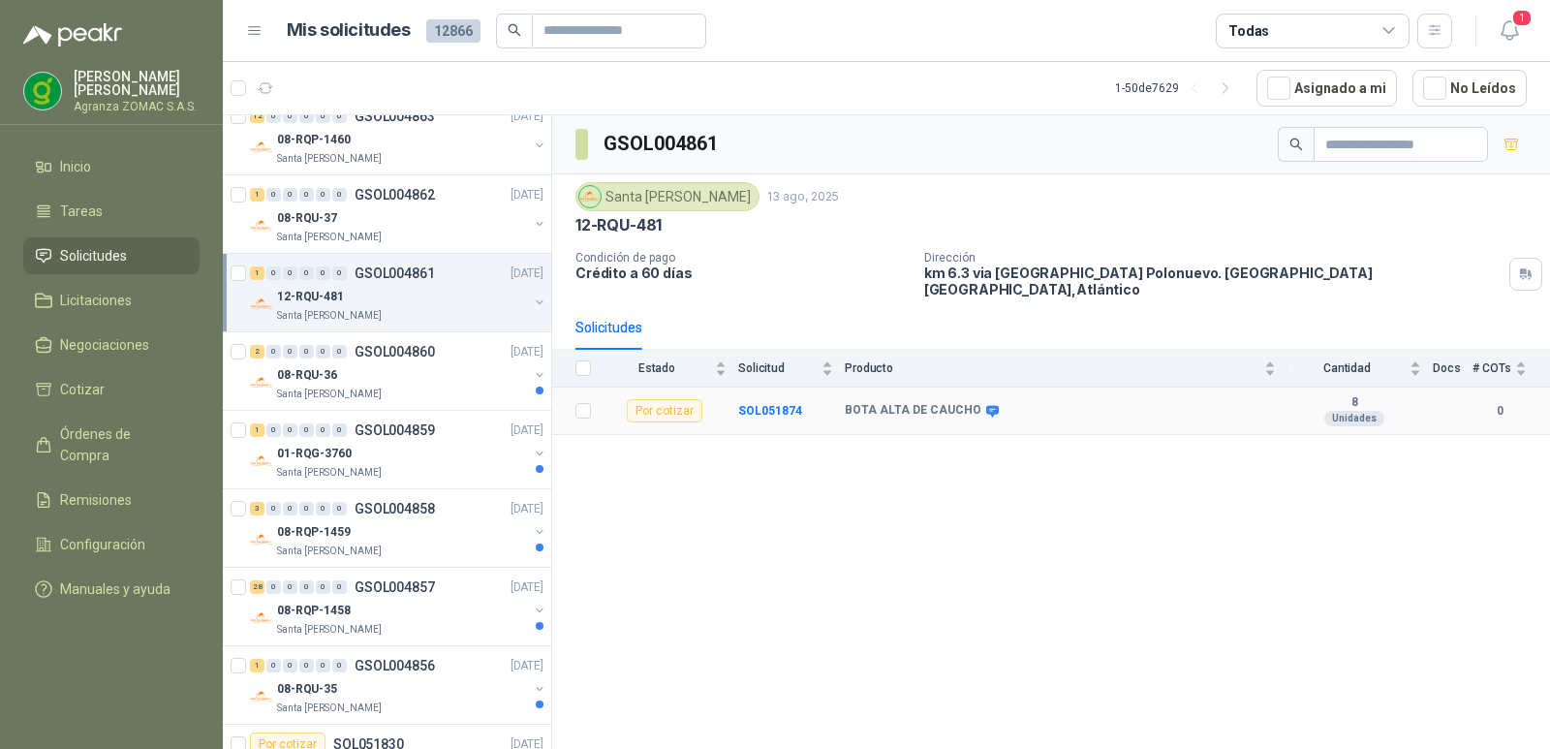
click at [779, 415] on td "SOL051874" at bounding box center [791, 411] width 107 height 47
click at [770, 413] on b "SOL051874" at bounding box center [770, 411] width 64 height 14
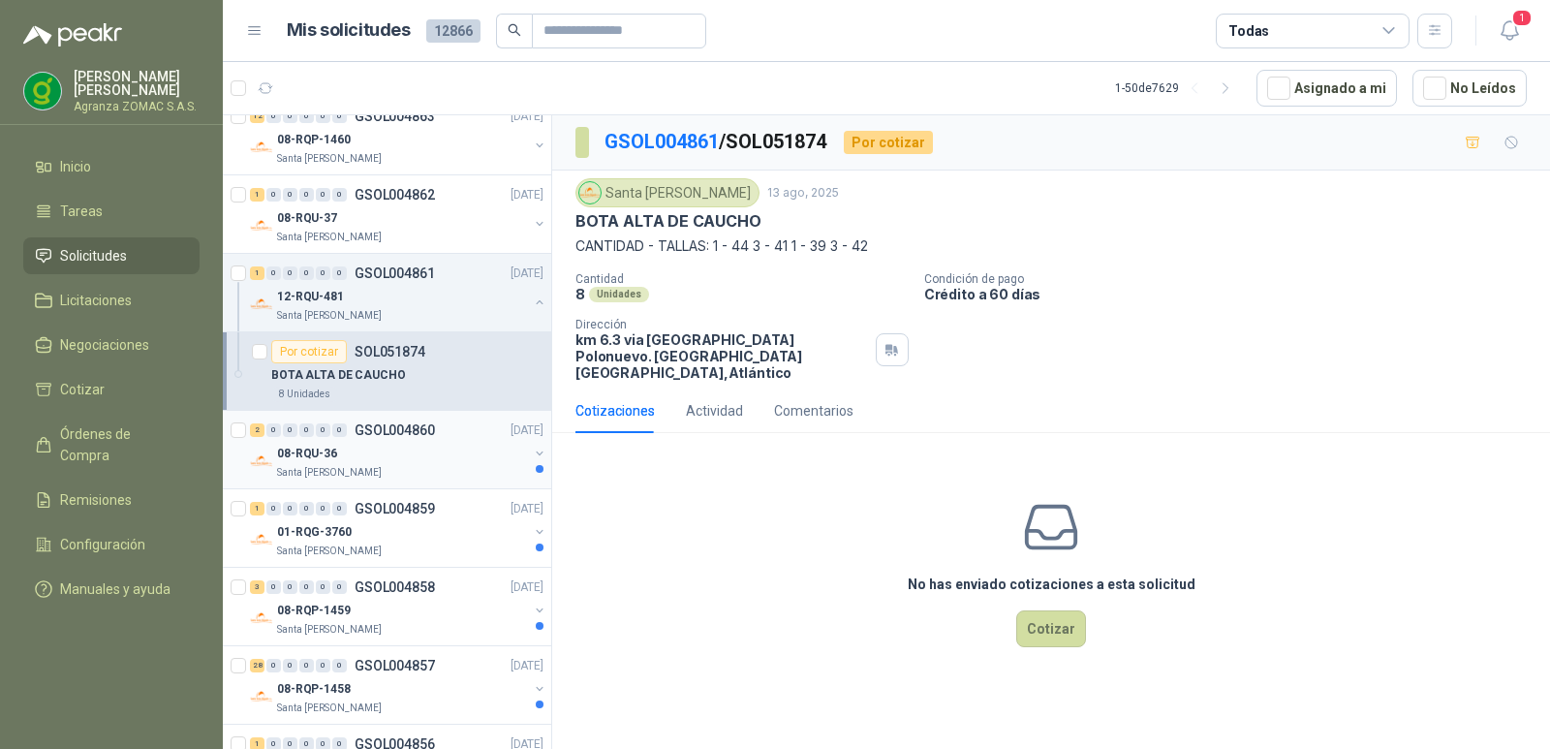
click at [440, 464] on div "08-RQU-36" at bounding box center [402, 453] width 251 height 23
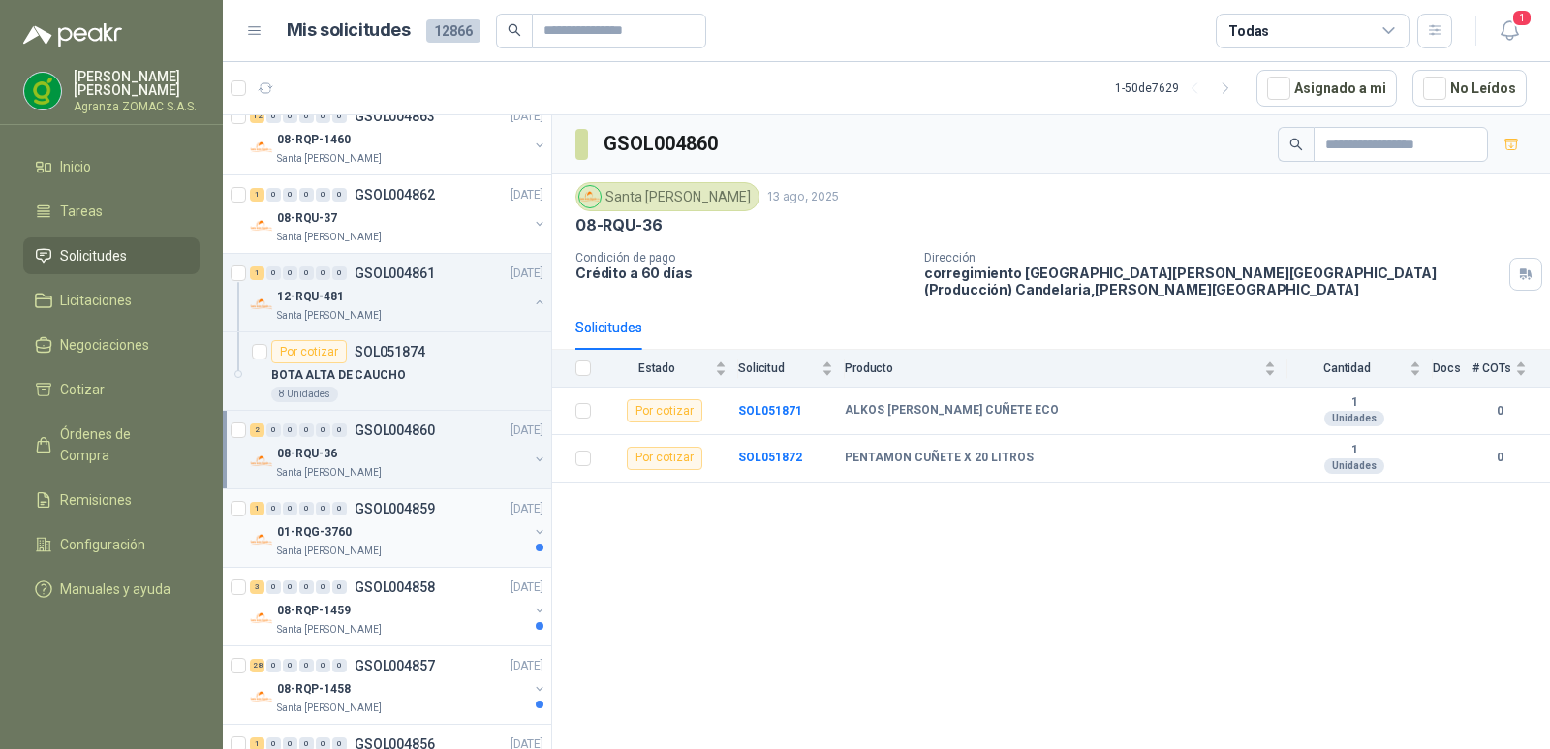
click at [427, 536] on div "01-RQG-3760" at bounding box center [402, 531] width 251 height 23
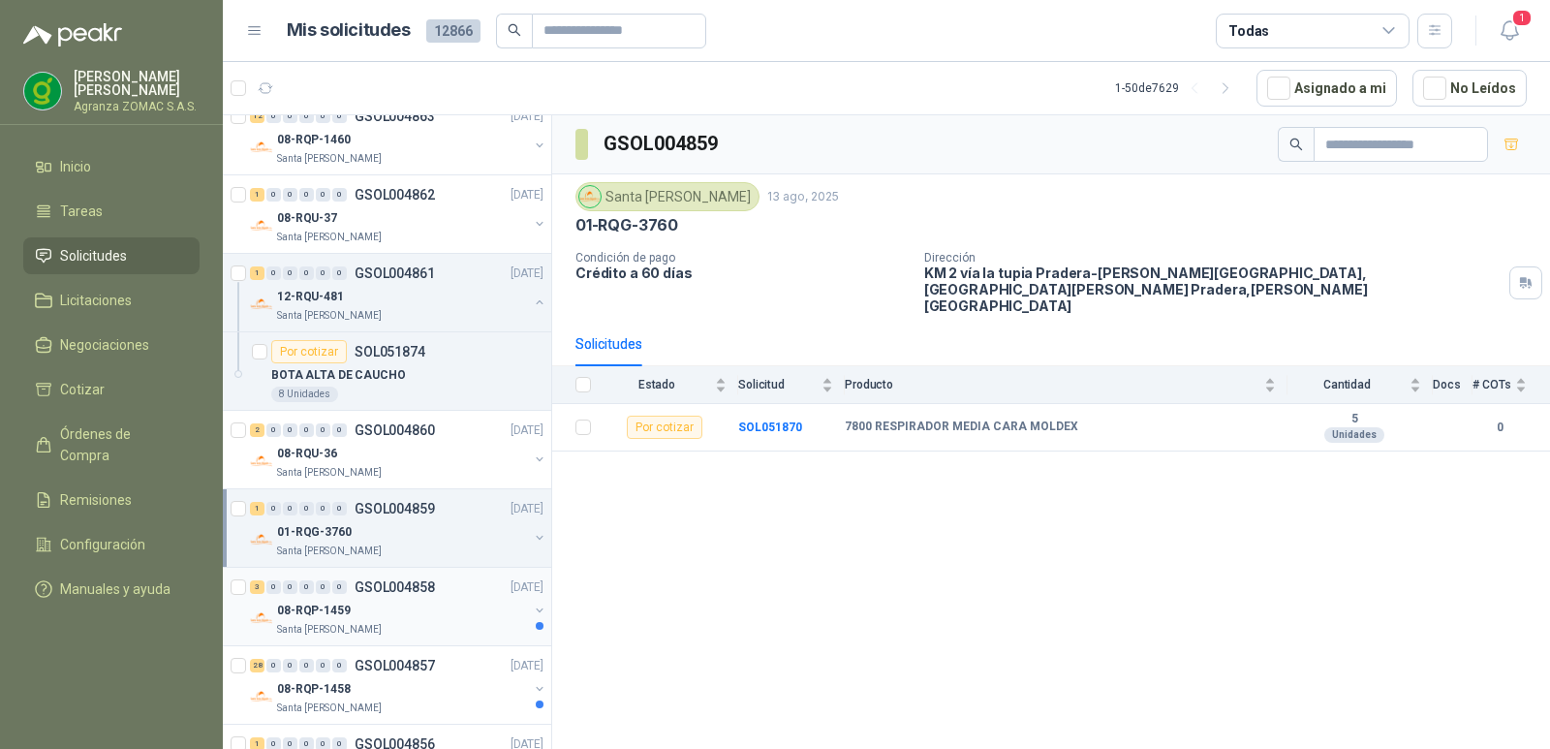
click at [430, 608] on div "08-RQP-1459" at bounding box center [402, 610] width 251 height 23
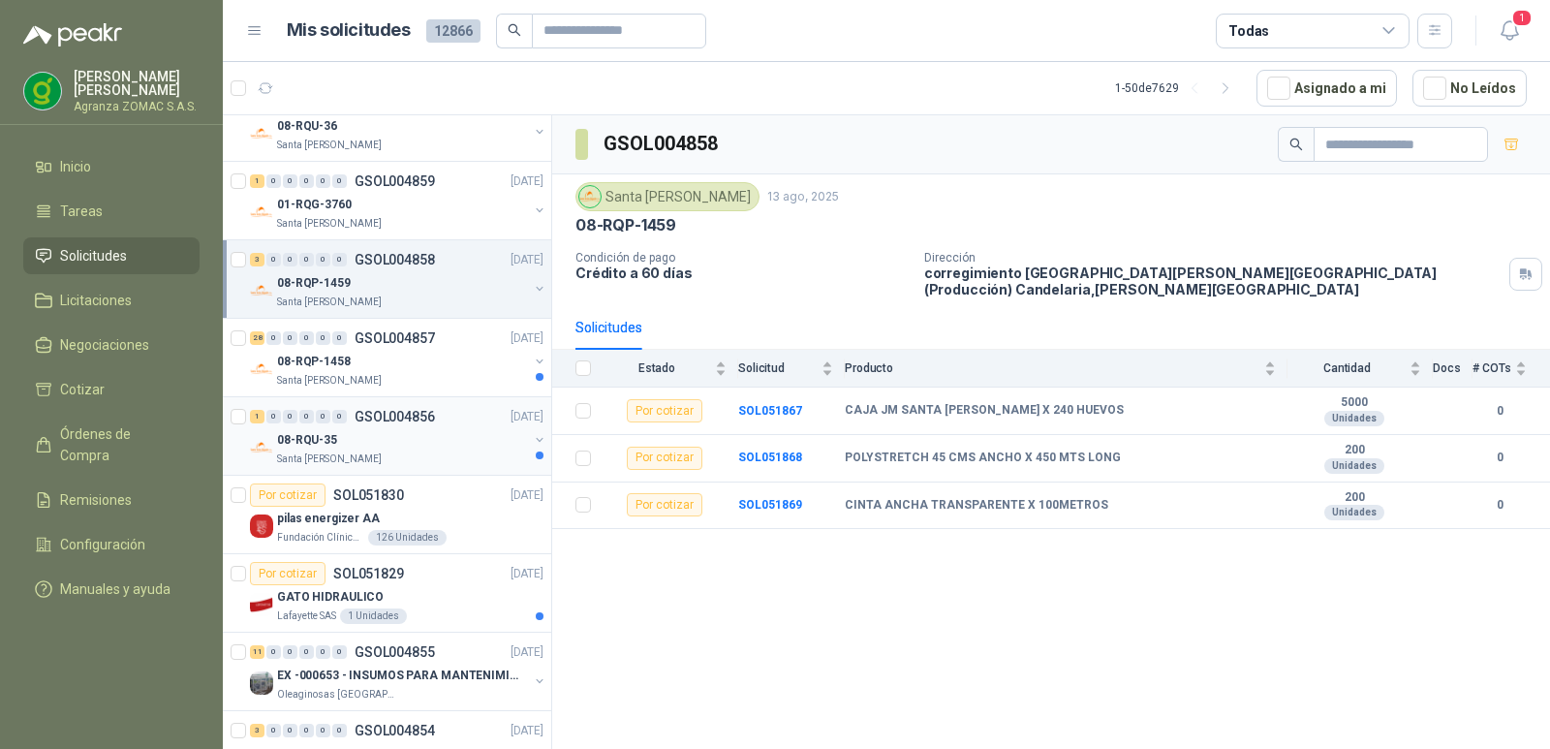
scroll to position [3349, 0]
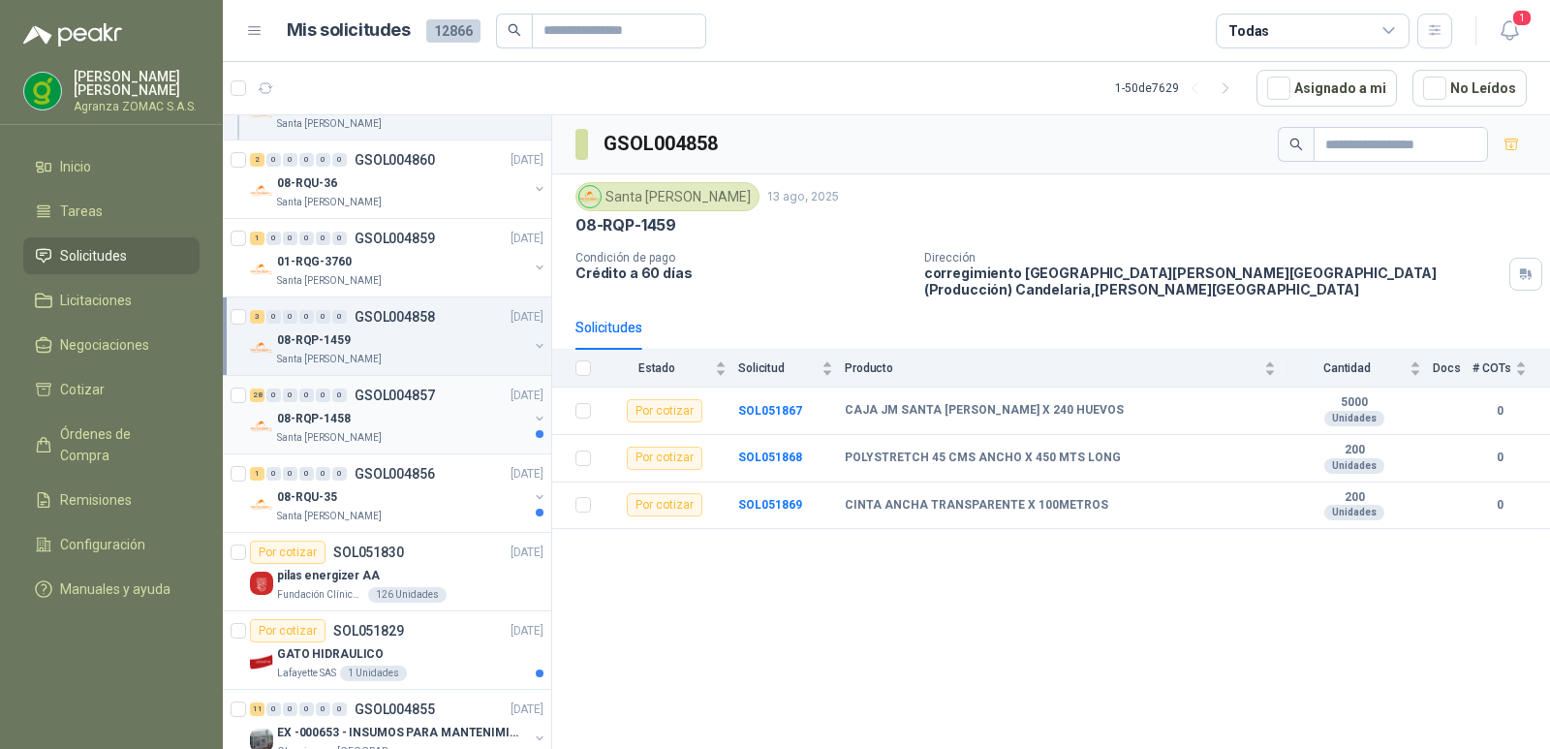
click at [448, 428] on div "08-RQP-1458" at bounding box center [402, 418] width 251 height 23
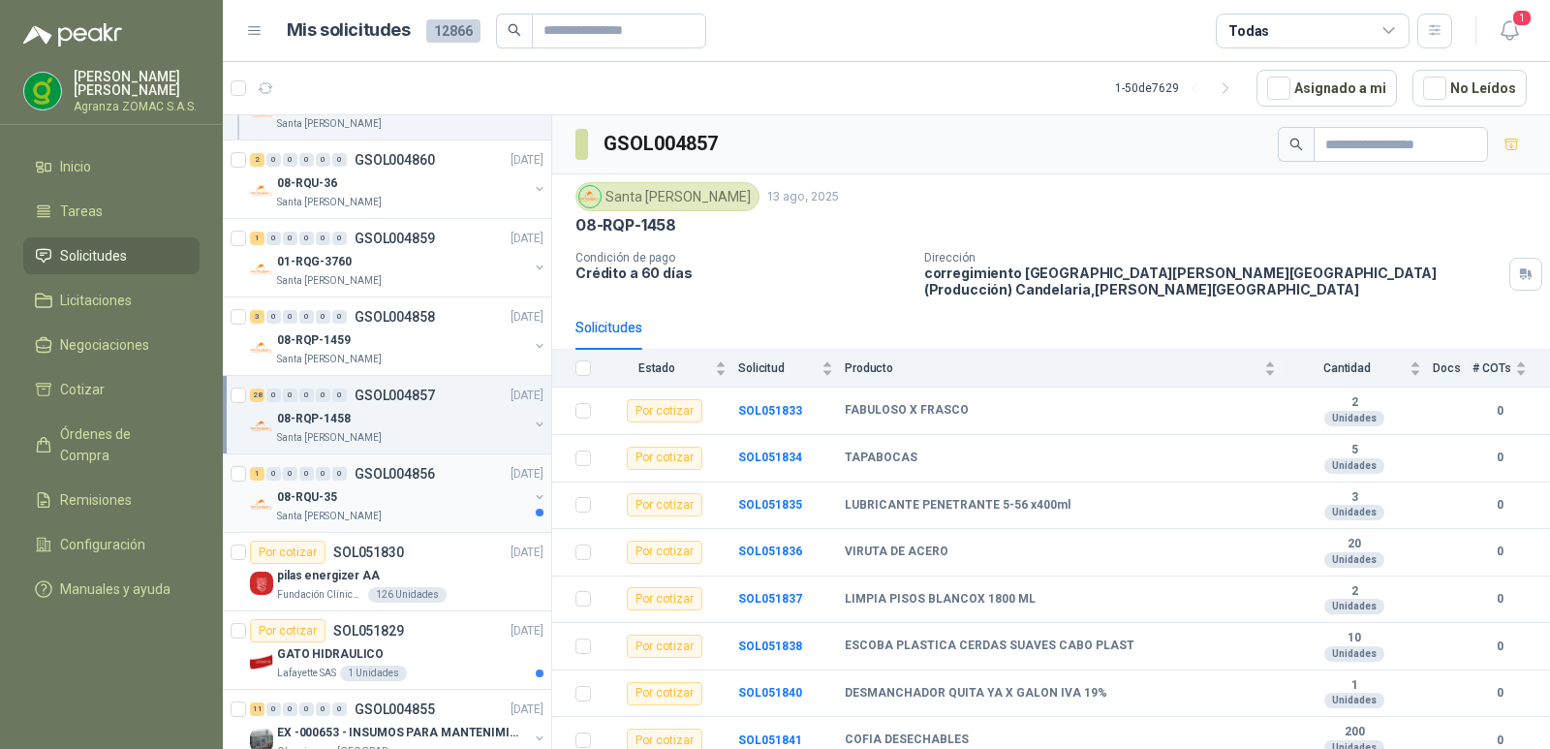
click at [444, 500] on div "08-RQU-35" at bounding box center [402, 496] width 251 height 23
